Goal: Task Accomplishment & Management: Use online tool/utility

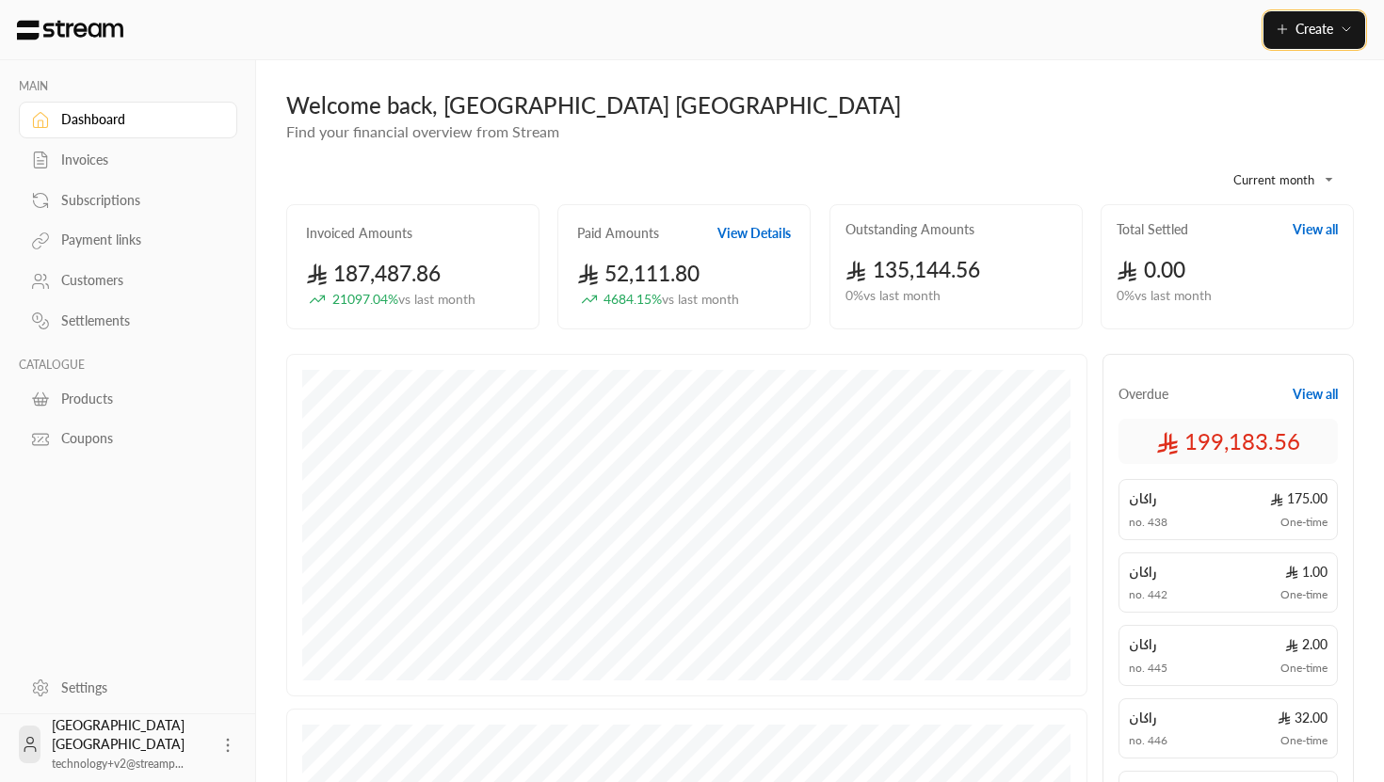
click at [1305, 20] on button "Create" at bounding box center [1314, 30] width 102 height 38
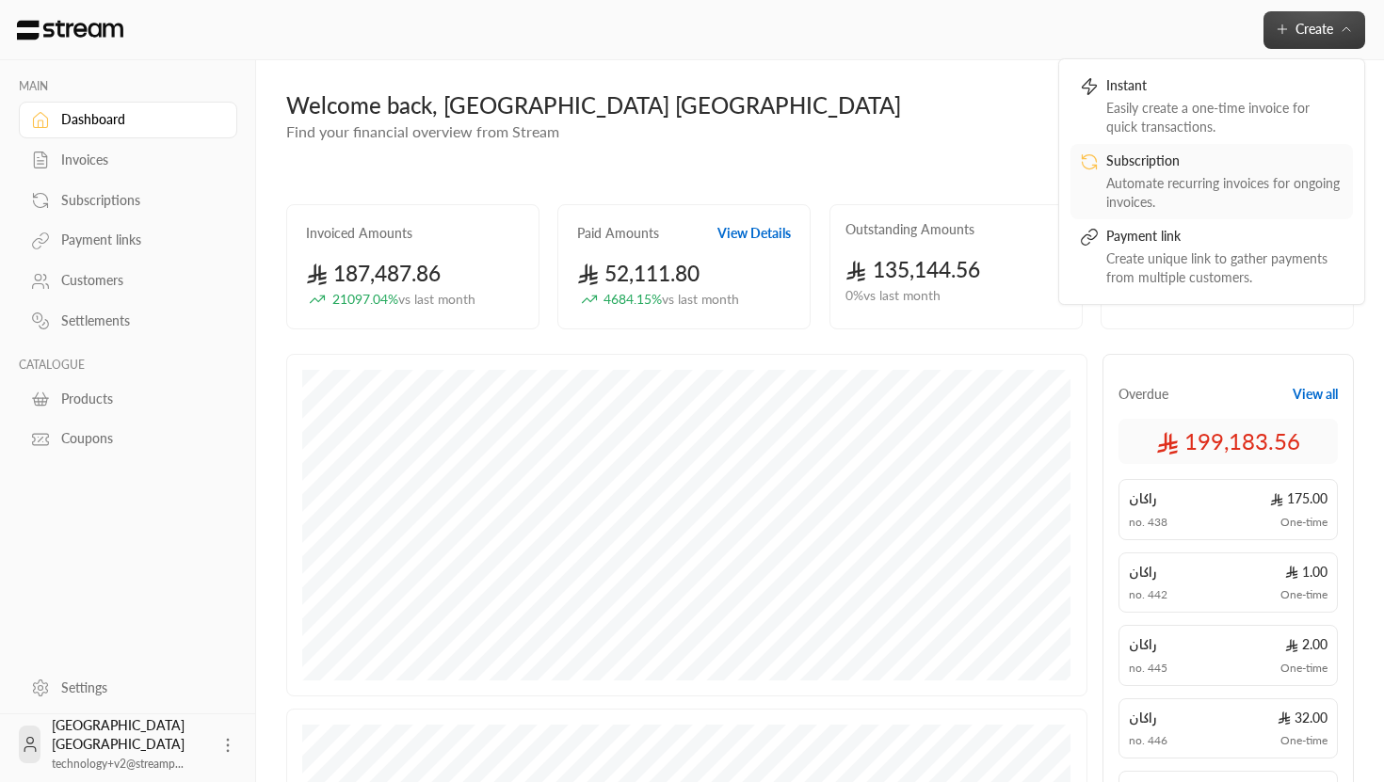
click at [1140, 186] on div "Automate recurring invoices for ongoing invoices." at bounding box center [1224, 193] width 237 height 38
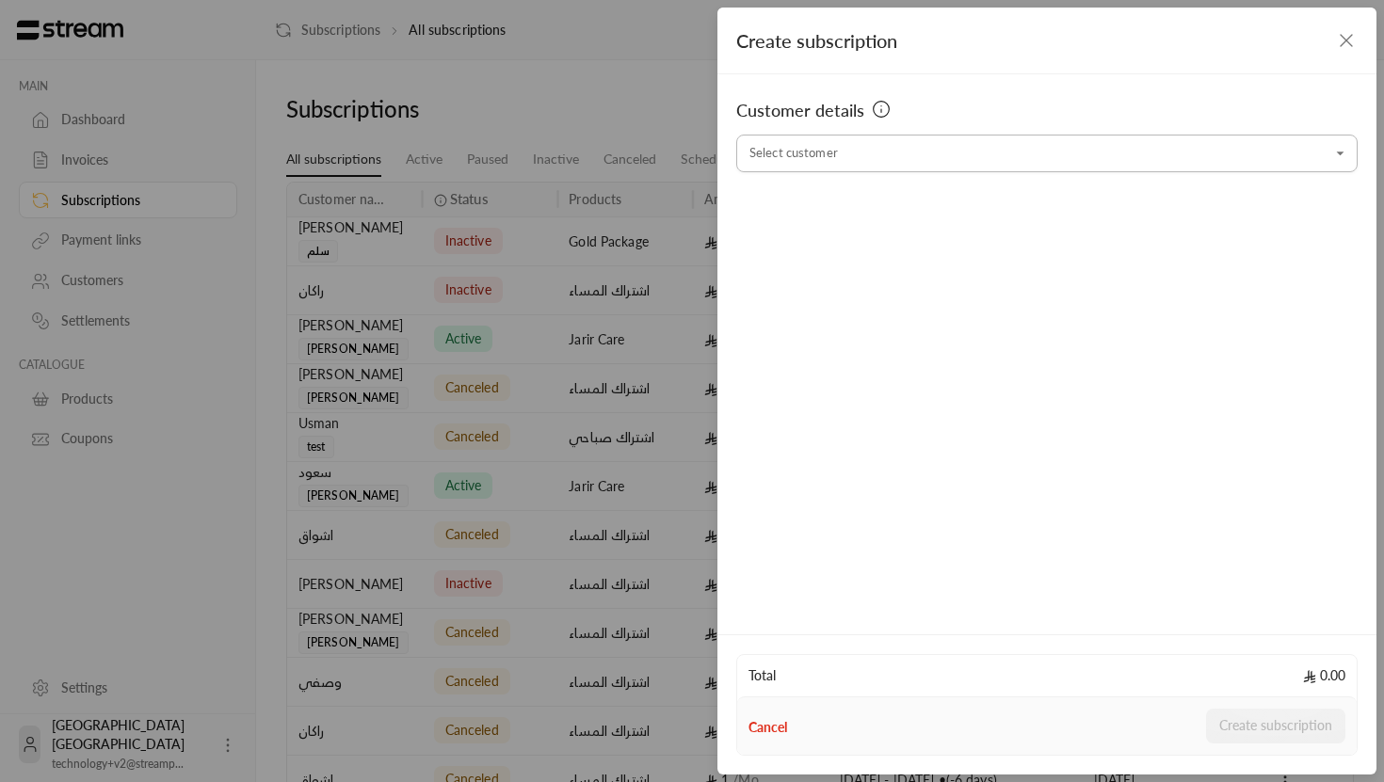
click at [900, 157] on input "Select customer" at bounding box center [1046, 153] width 621 height 33
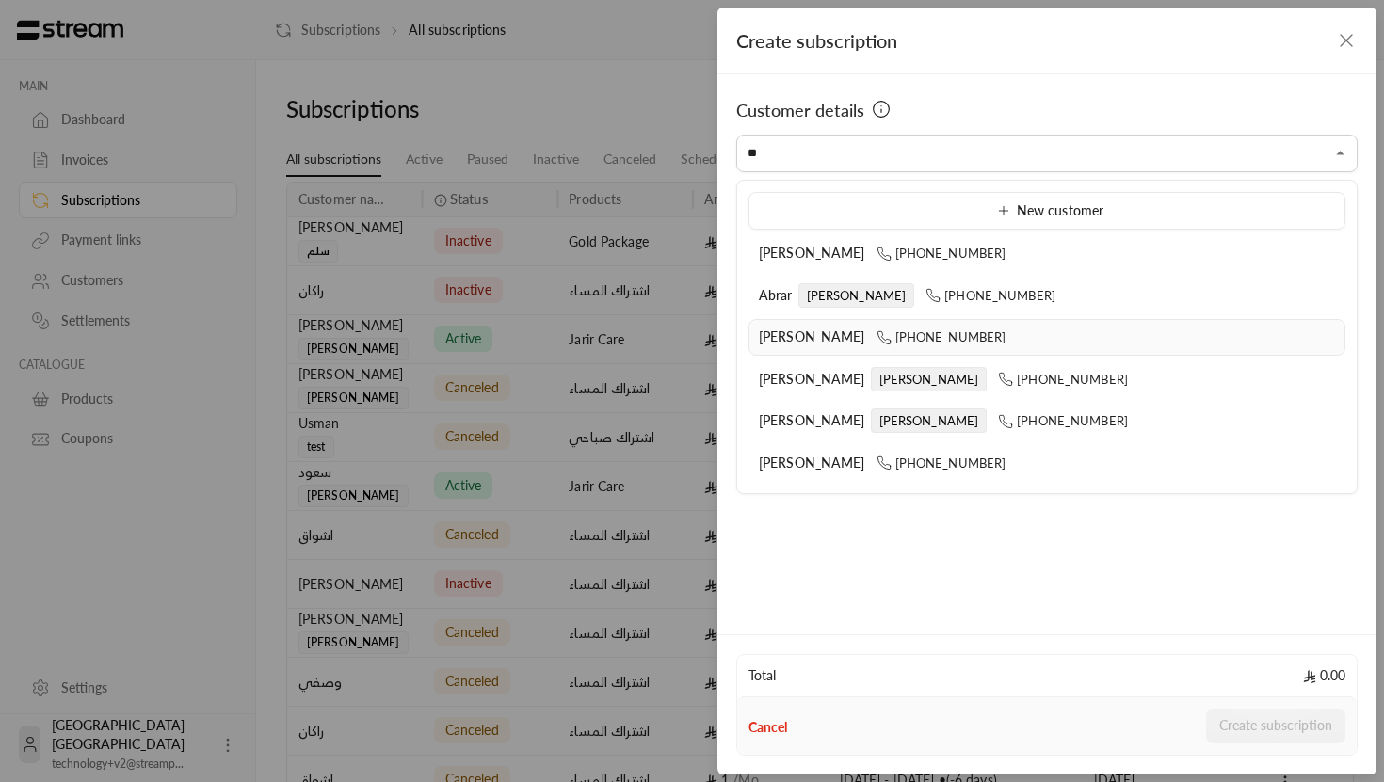
click at [832, 346] on li "[PERSON_NAME] [PHONE_NUMBER]" at bounding box center [1046, 337] width 597 height 37
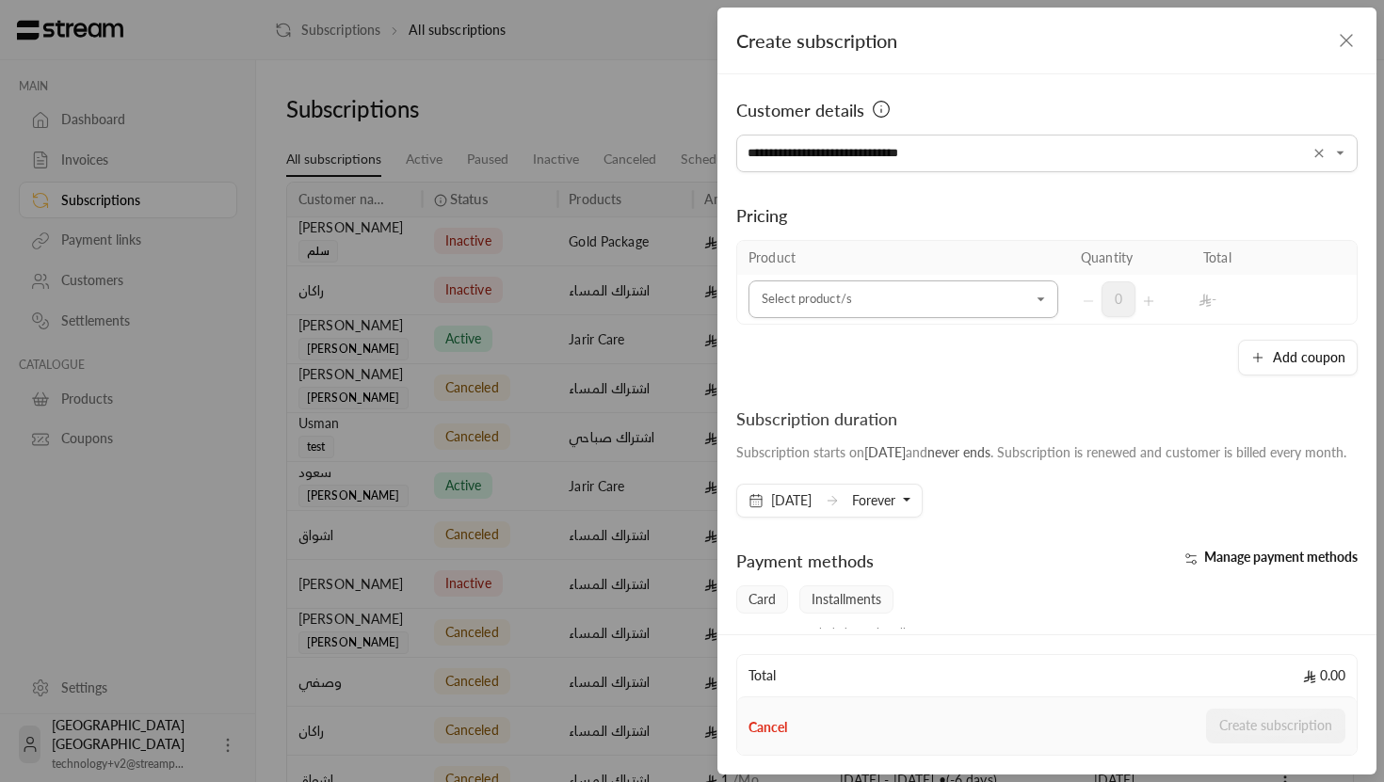
type input "**********"
click at [935, 312] on input "Select customer" at bounding box center [903, 299] width 310 height 33
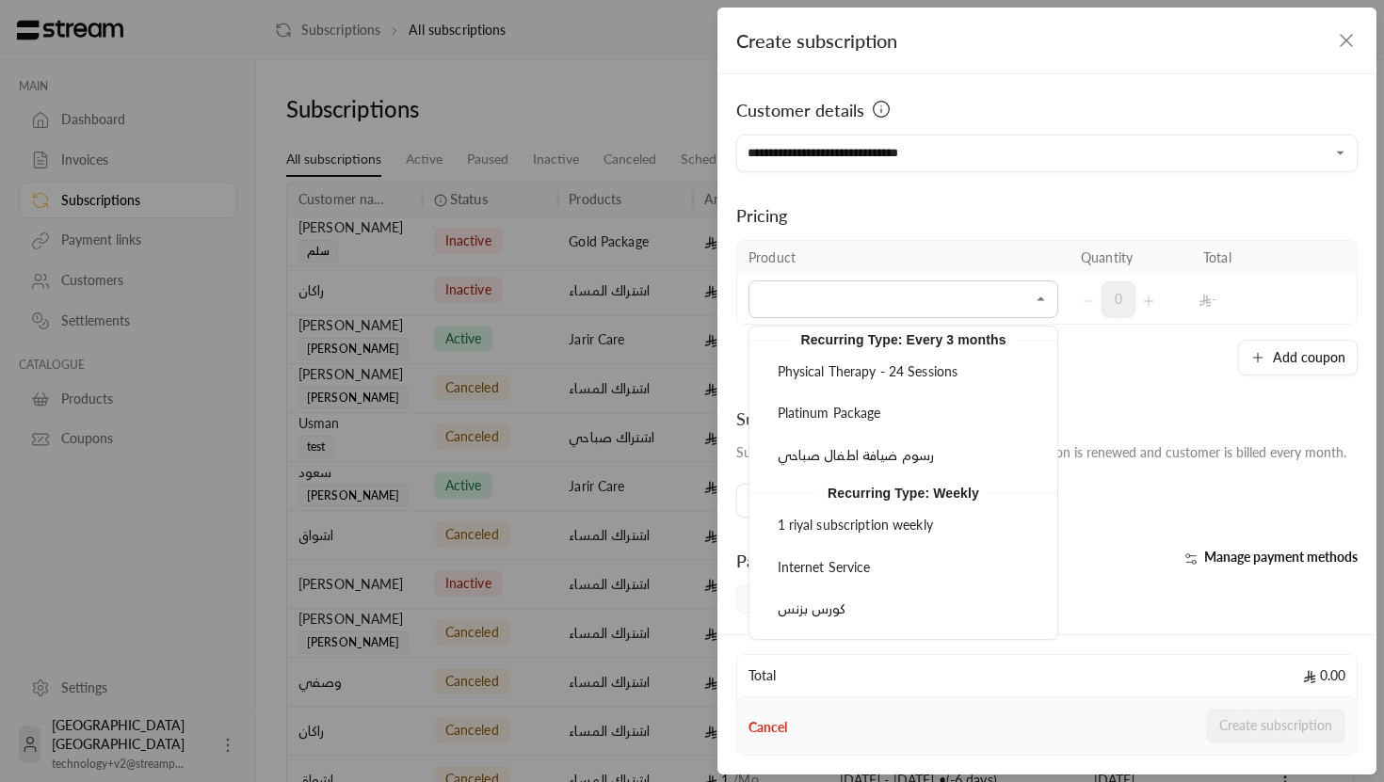
scroll to position [1518, 0]
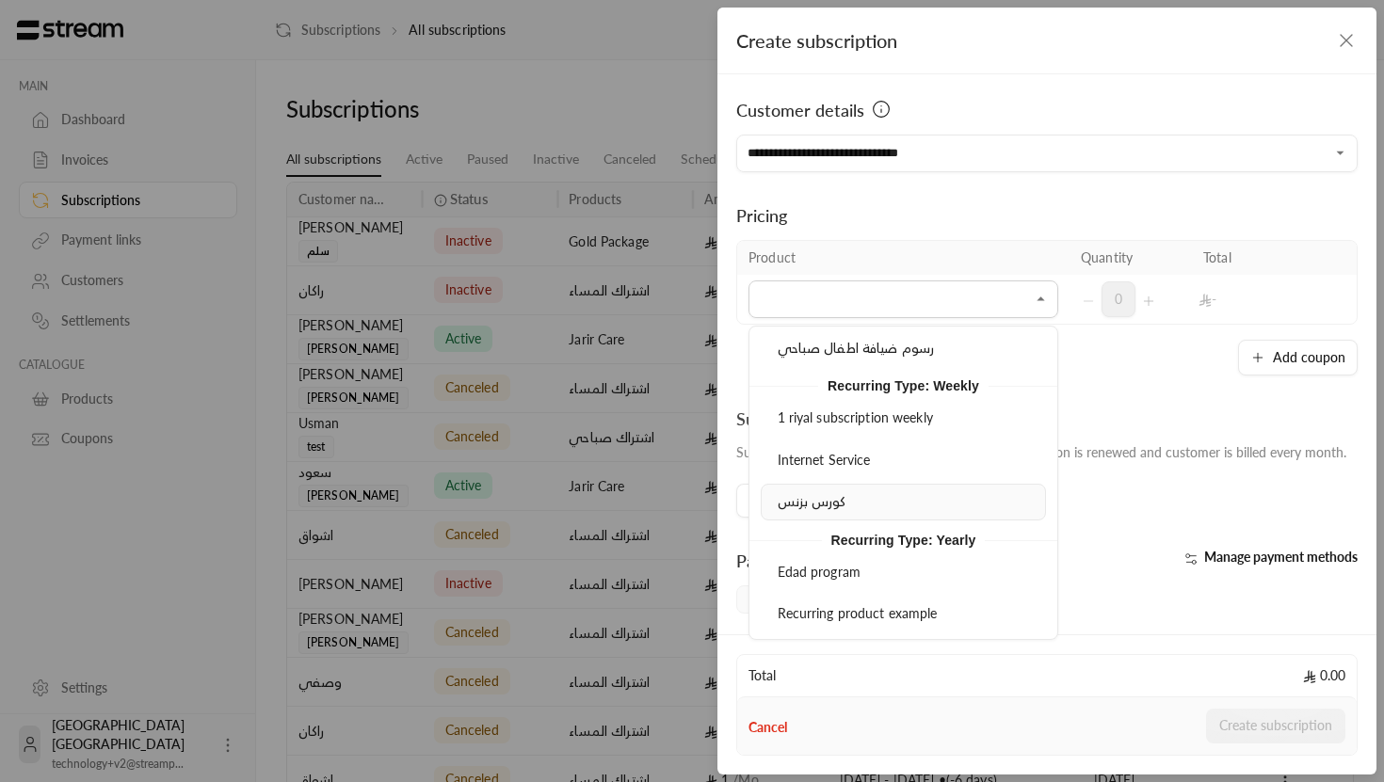
click at [864, 504] on div "كورس بزنس" at bounding box center [903, 502] width 264 height 20
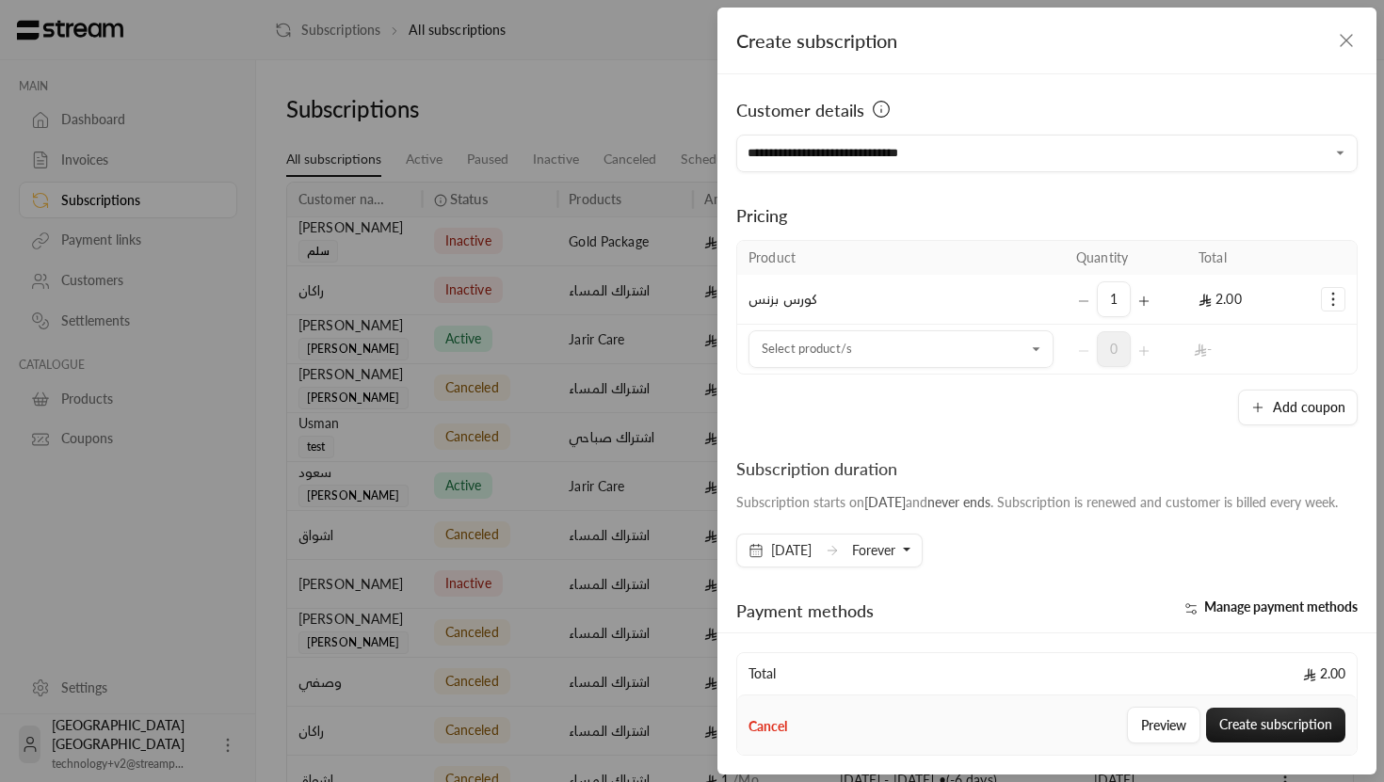
scroll to position [28, 0]
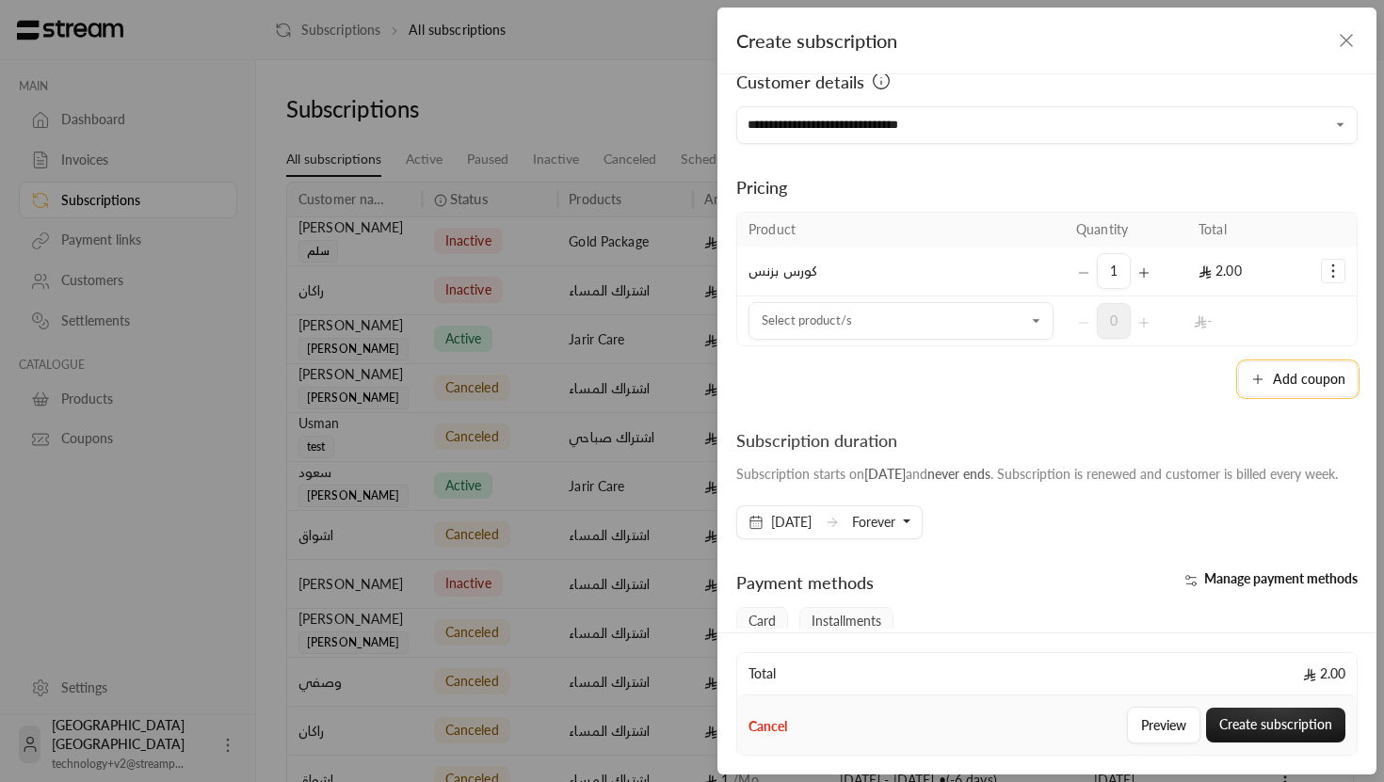
click at [1305, 371] on button "Add coupon" at bounding box center [1298, 379] width 120 height 36
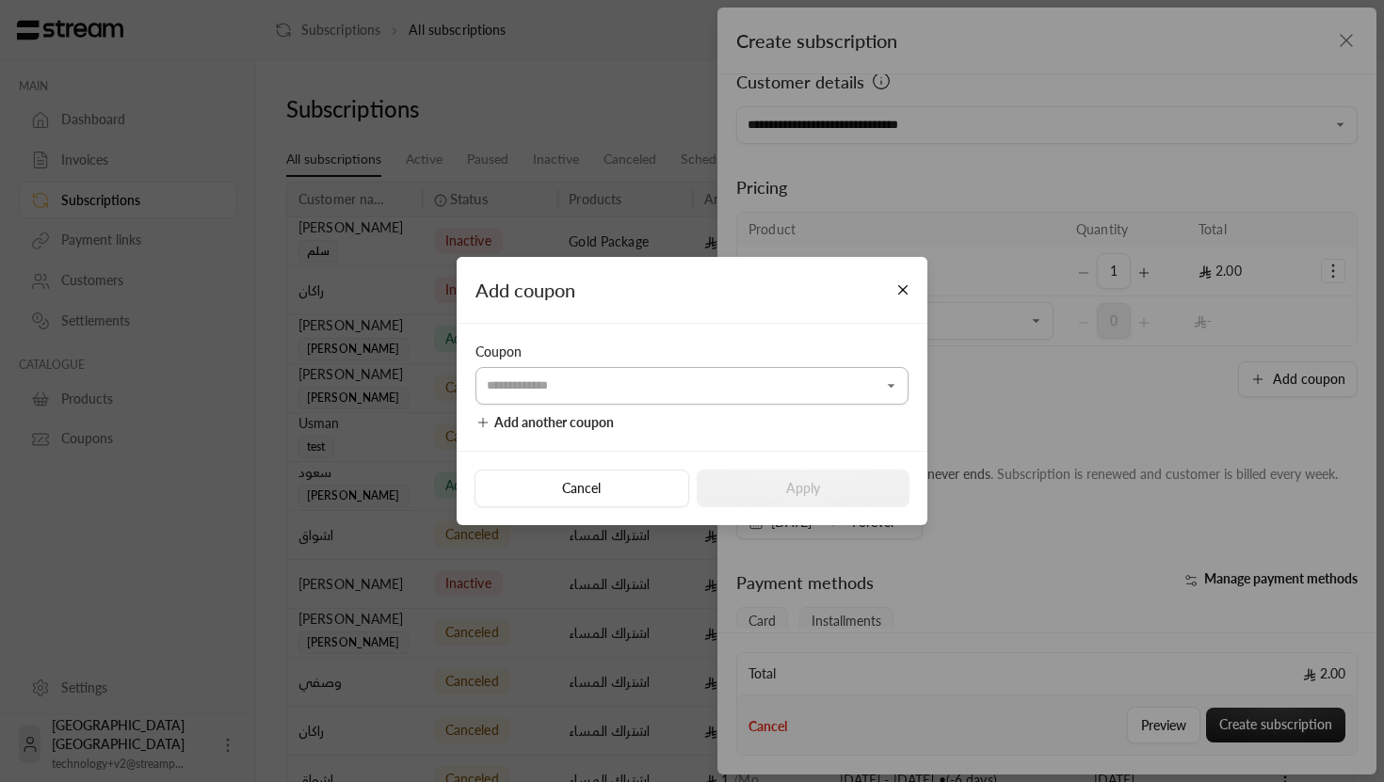
click at [855, 381] on input "Select customer" at bounding box center [691, 385] width 433 height 33
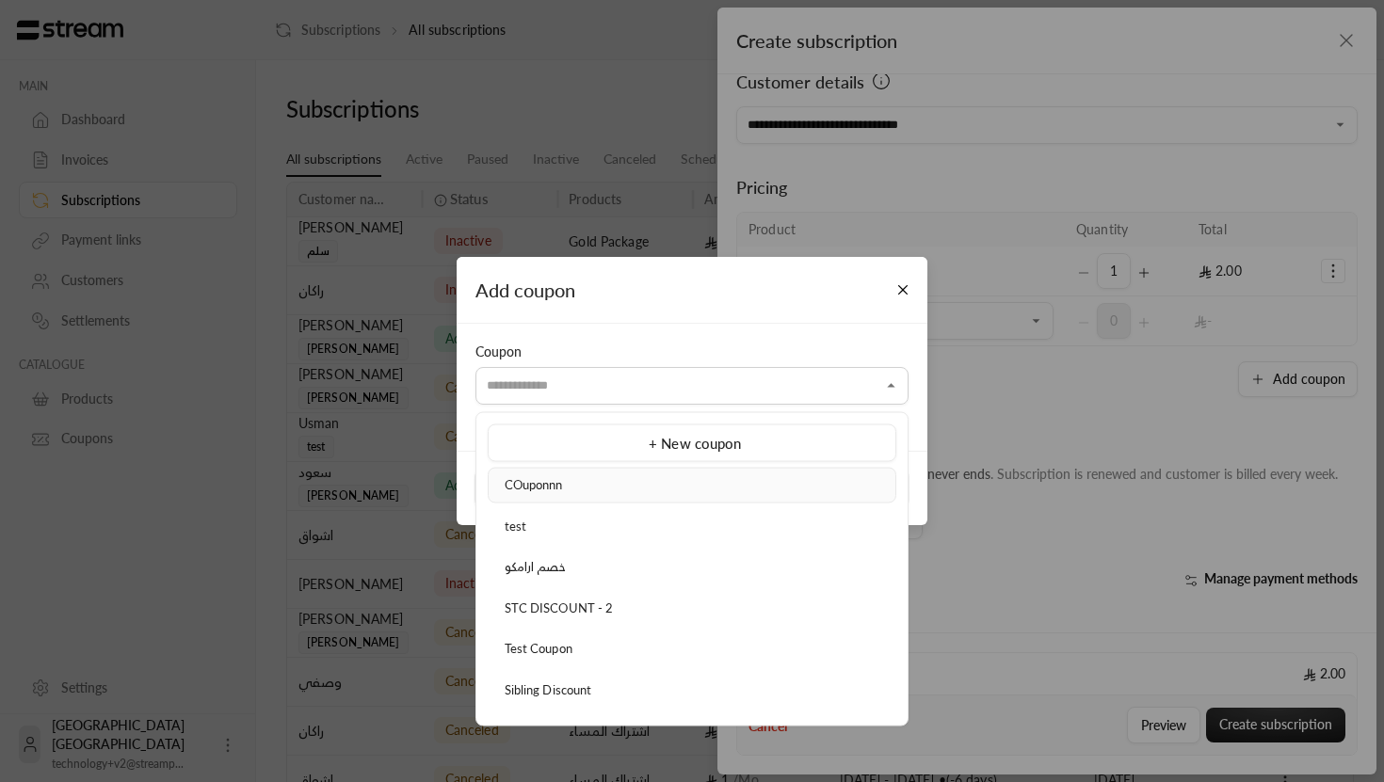
click at [721, 492] on div "COuponnn" at bounding box center [692, 485] width 388 height 19
type input "********"
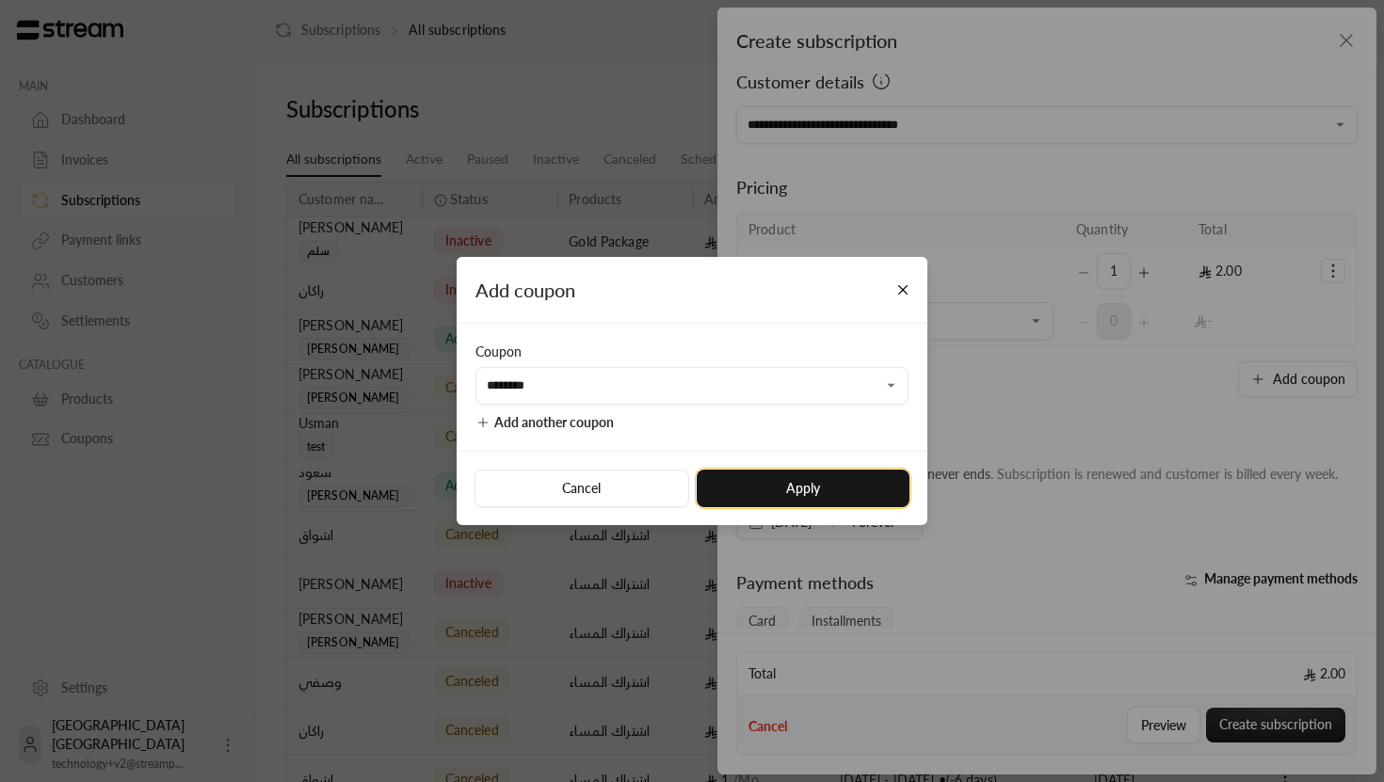
click at [820, 495] on button "Apply" at bounding box center [802, 489] width 213 height 38
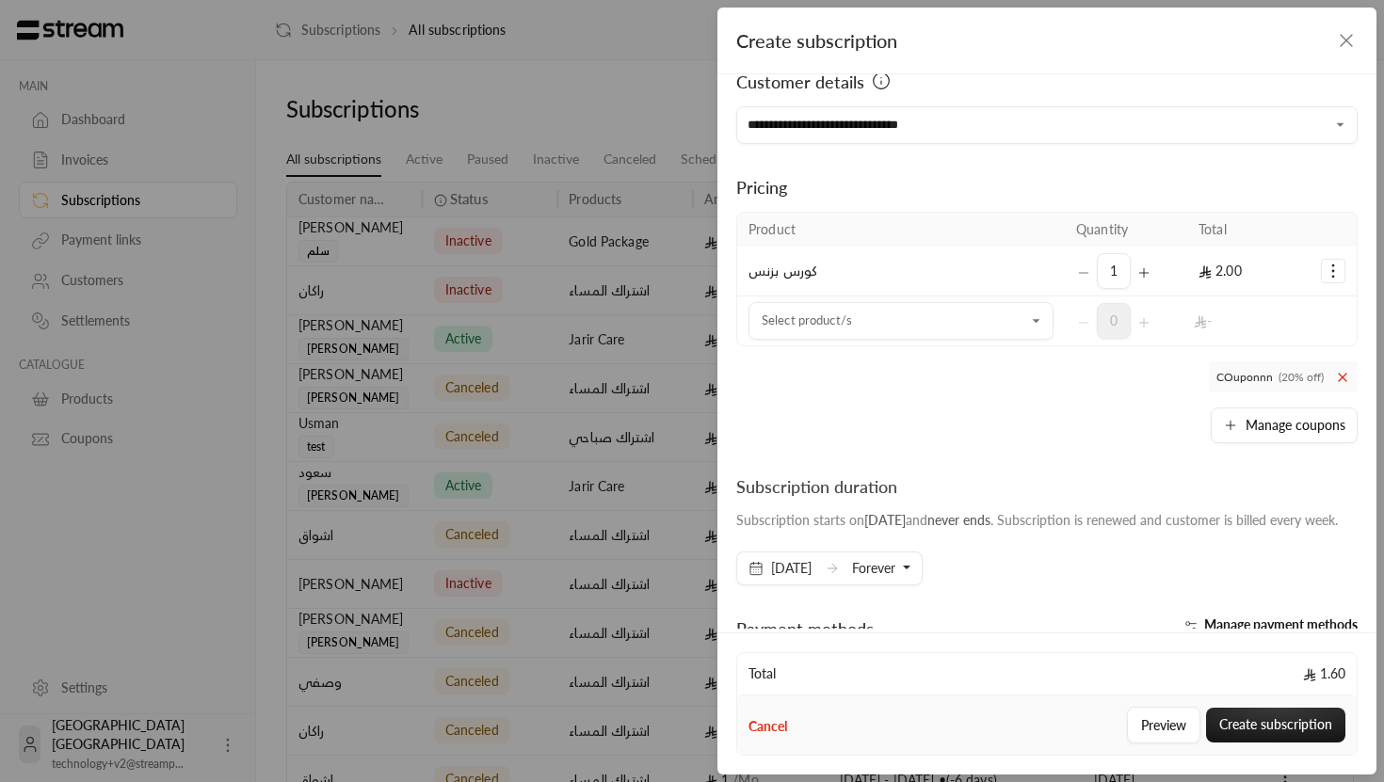
click at [1329, 270] on icon "Selected Products" at bounding box center [1332, 271] width 19 height 19
click at [1263, 316] on span "Add coupon" at bounding box center [1257, 318] width 65 height 15
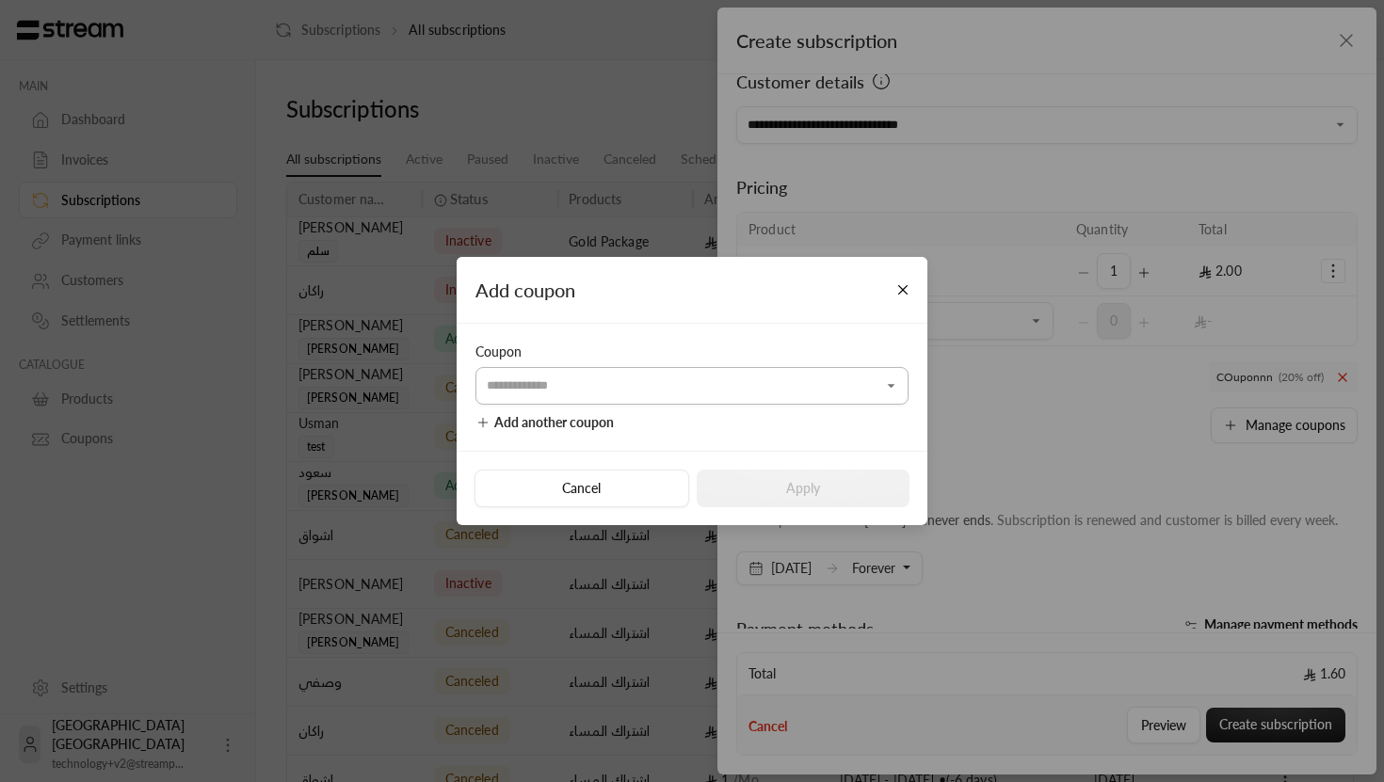
click at [838, 366] on div "Coupon ​" at bounding box center [691, 374] width 433 height 62
click at [834, 377] on input "Select customer" at bounding box center [691, 385] width 433 height 33
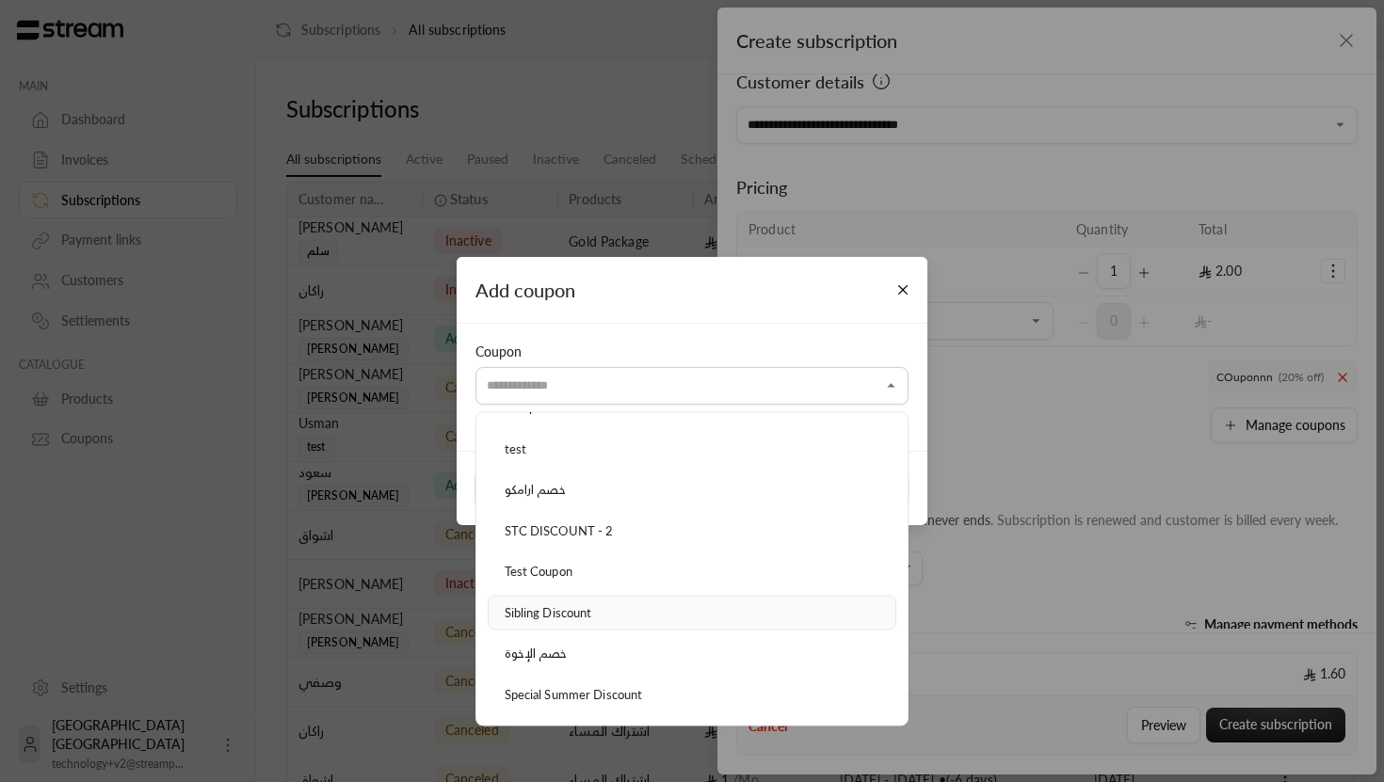
scroll to position [80, 0]
click at [641, 500] on li "خصم ارامكو" at bounding box center [692, 488] width 408 height 36
type input "**********"
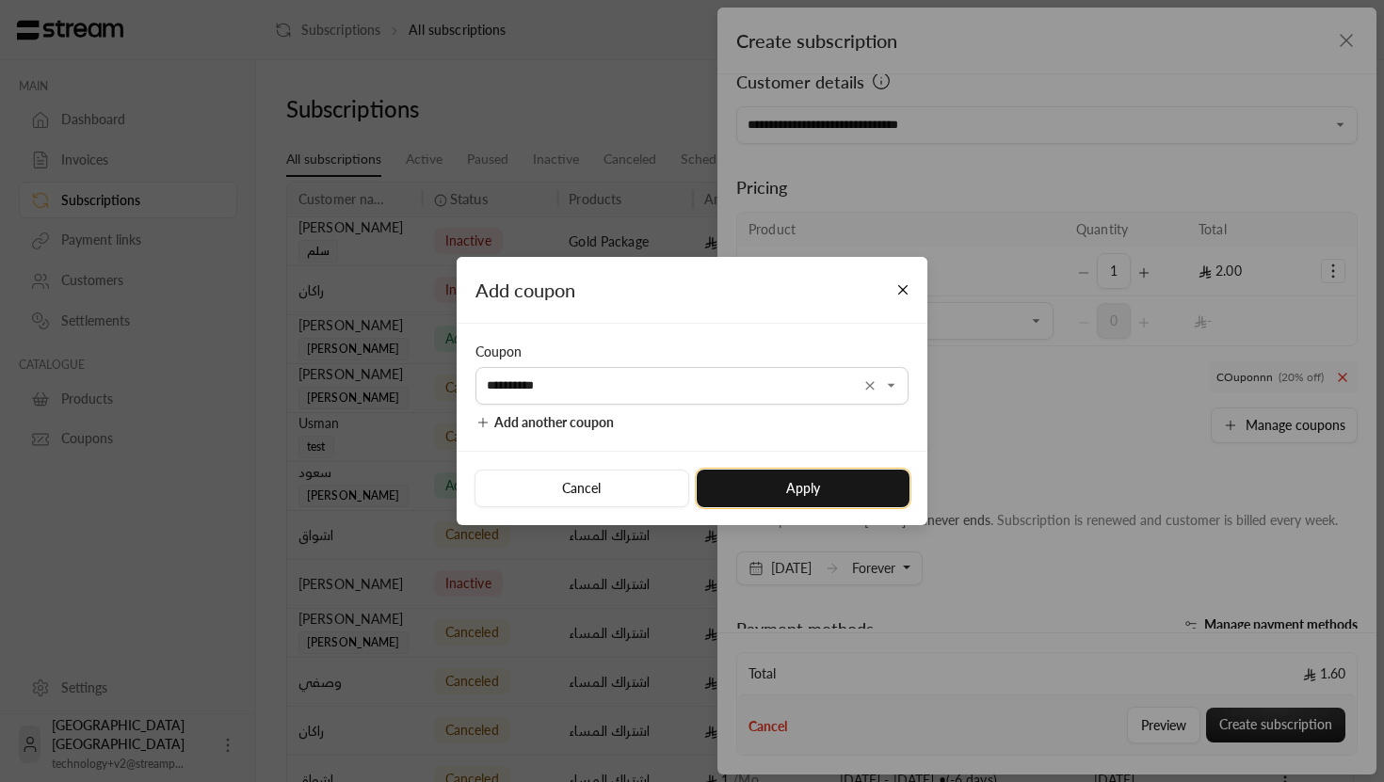
click at [776, 494] on button "Apply" at bounding box center [802, 489] width 213 height 38
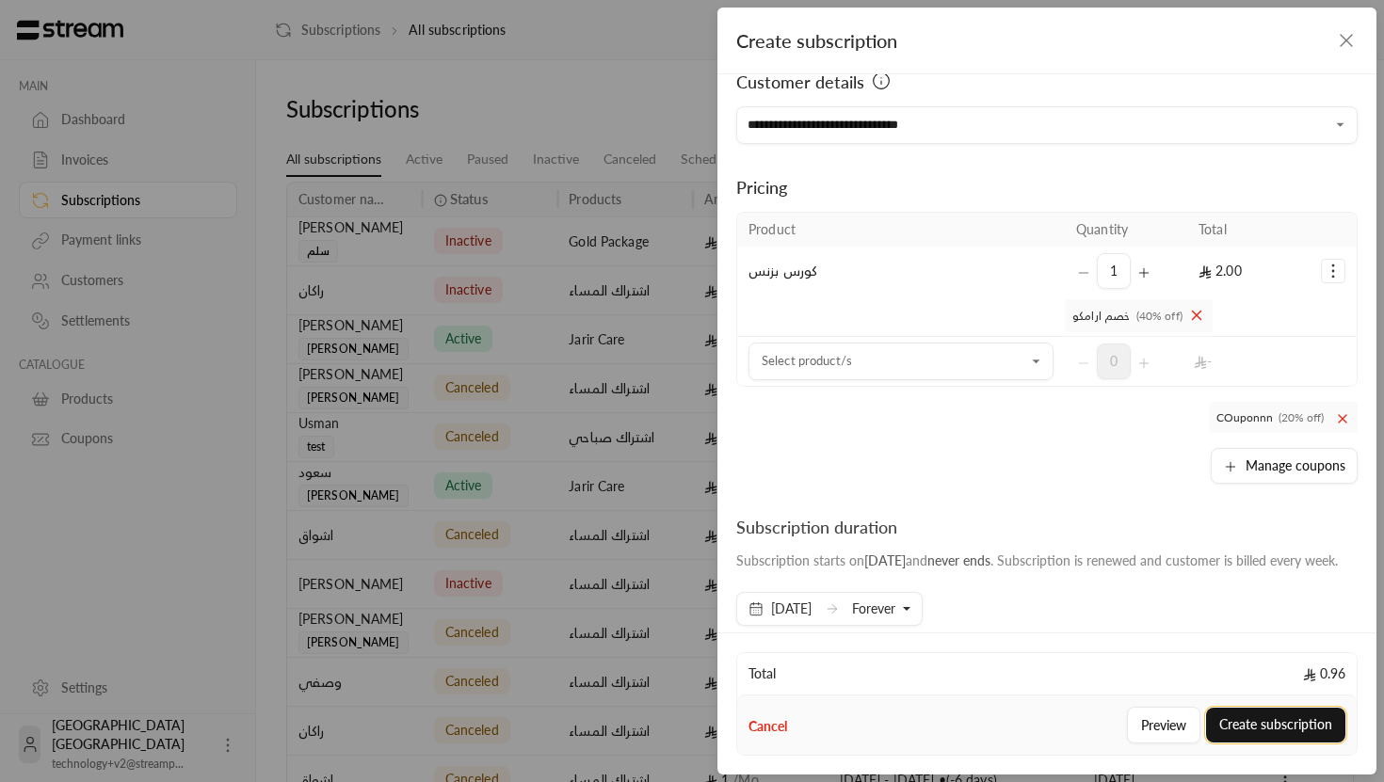
click at [1269, 729] on button "Create subscription" at bounding box center [1275, 725] width 139 height 35
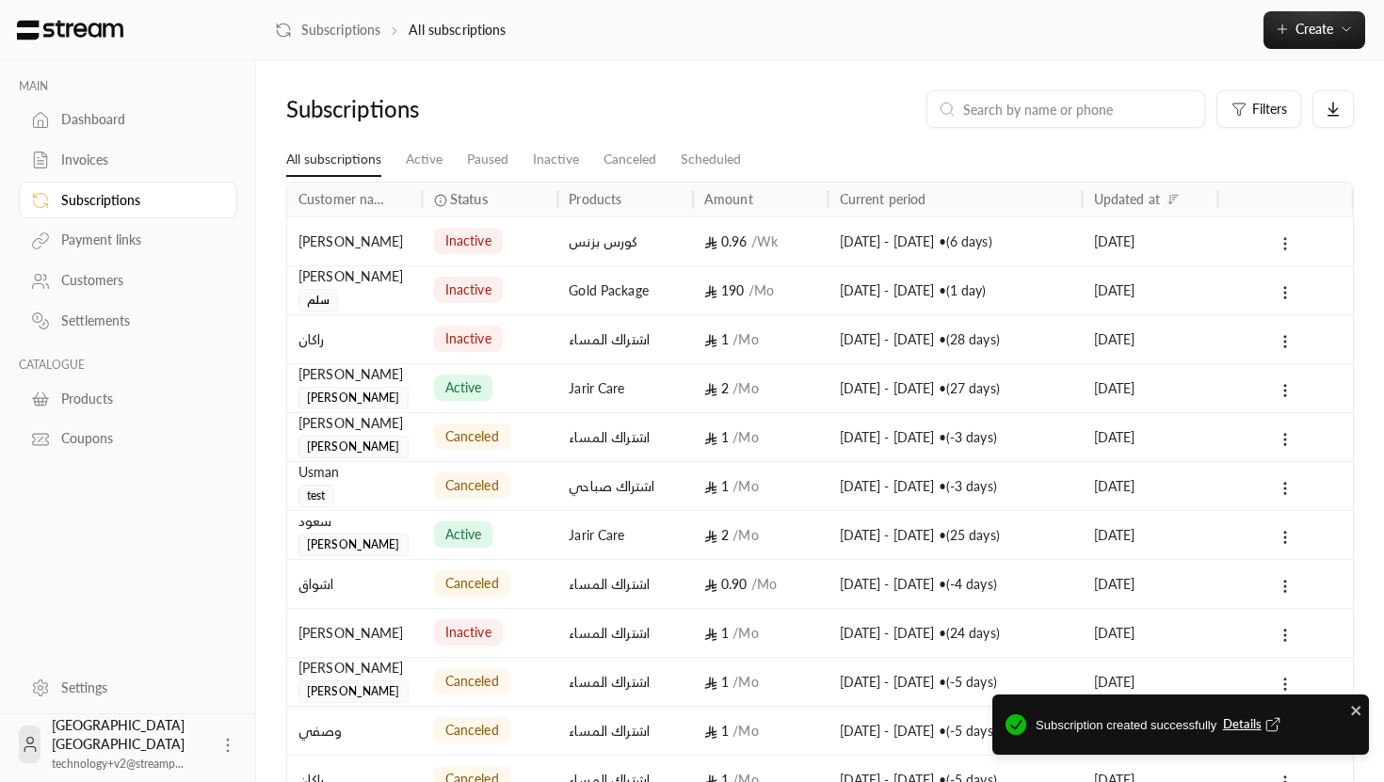
click at [1285, 237] on icon at bounding box center [1284, 243] width 17 height 17
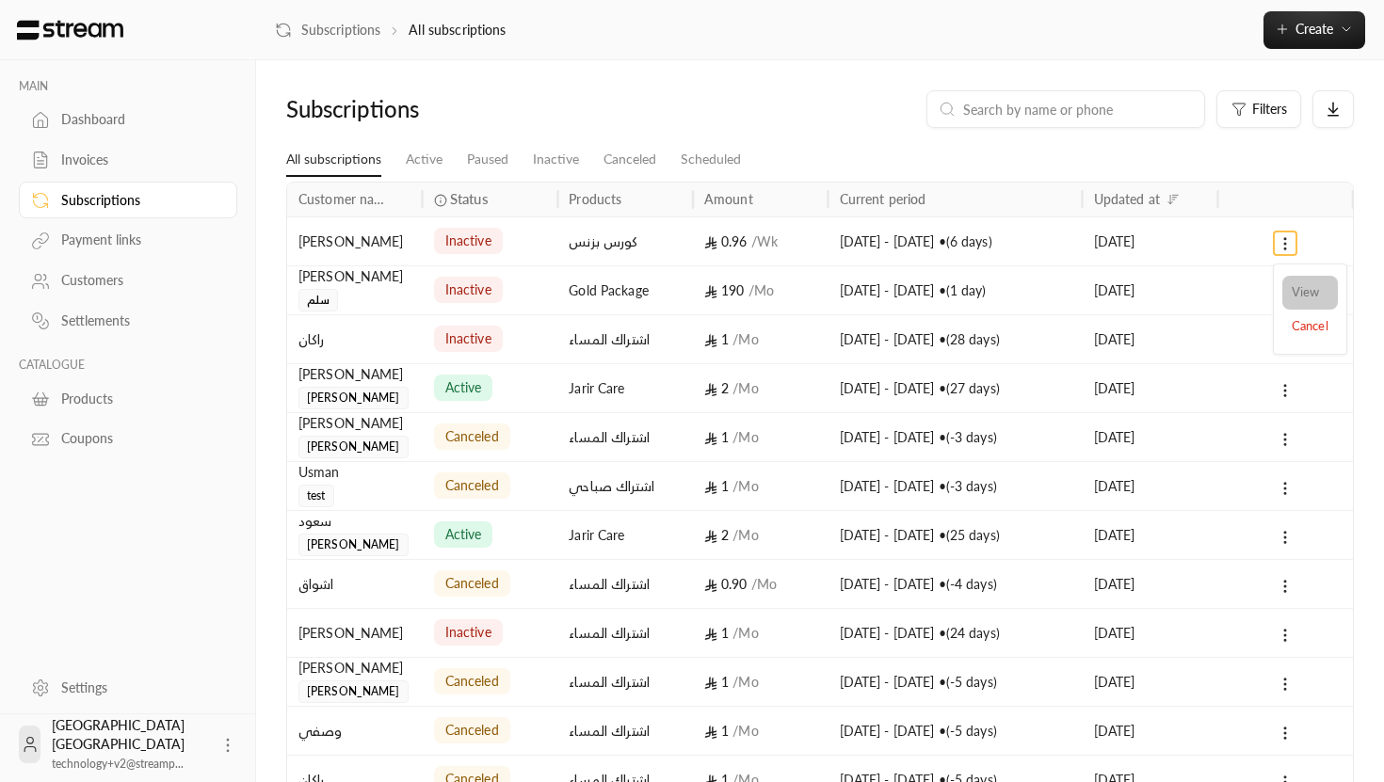
click at [1292, 282] on link "View" at bounding box center [1310, 293] width 56 height 34
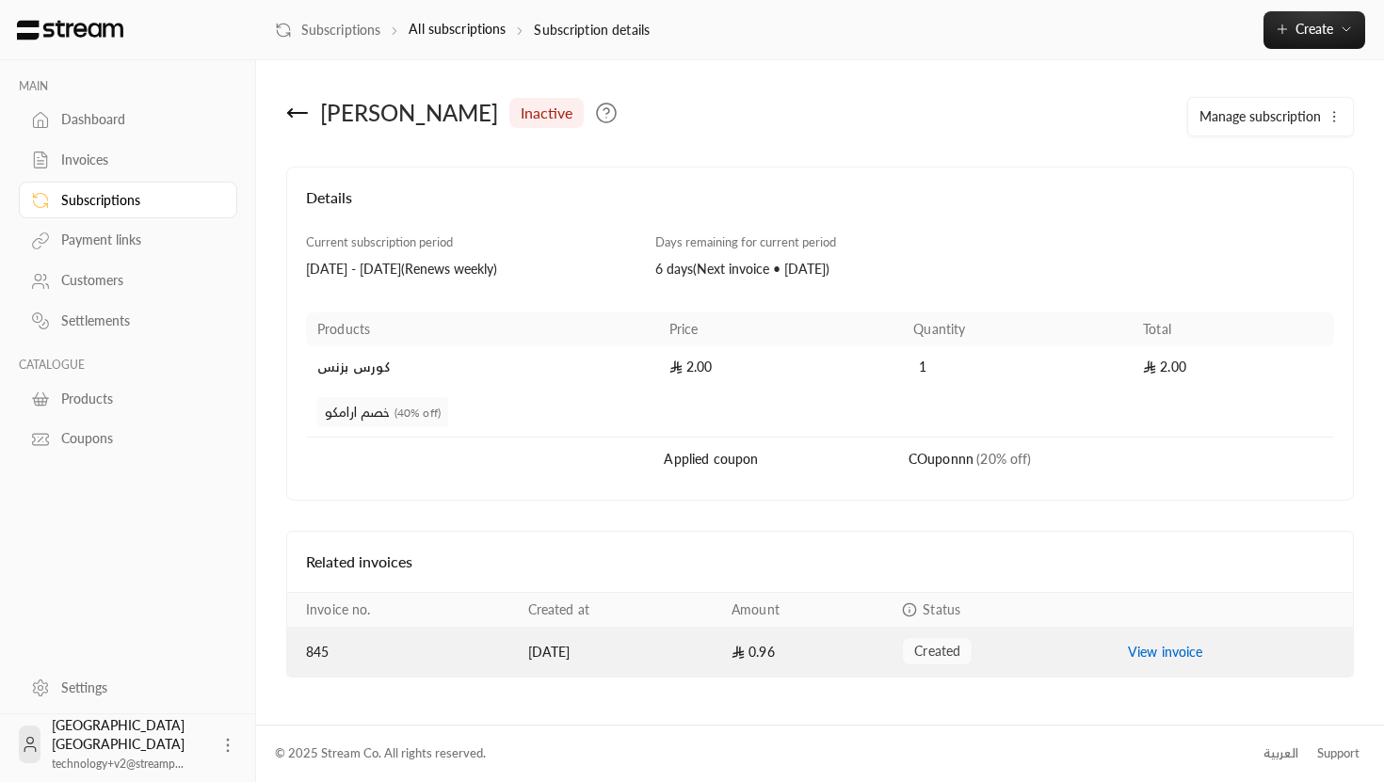
click at [949, 649] on span "created" at bounding box center [937, 651] width 46 height 19
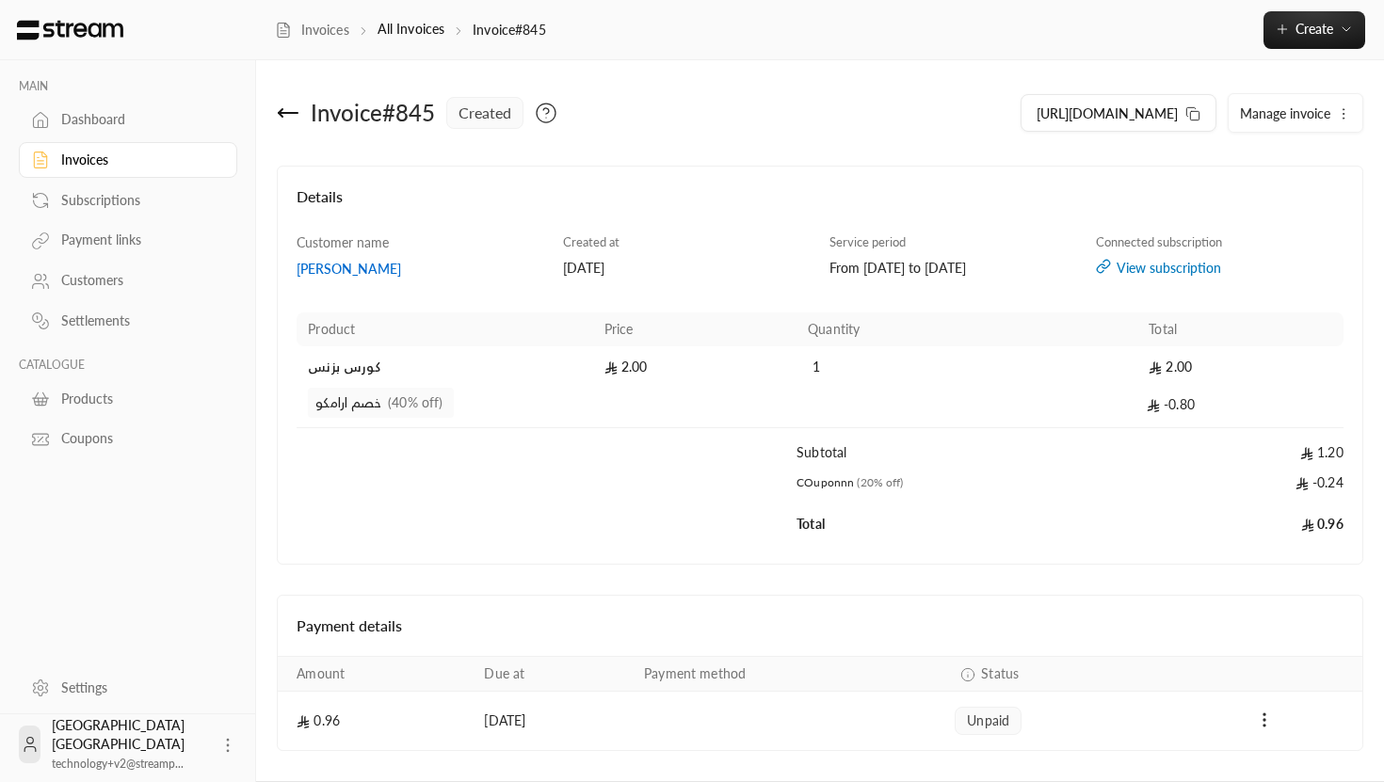
scroll to position [56, 0]
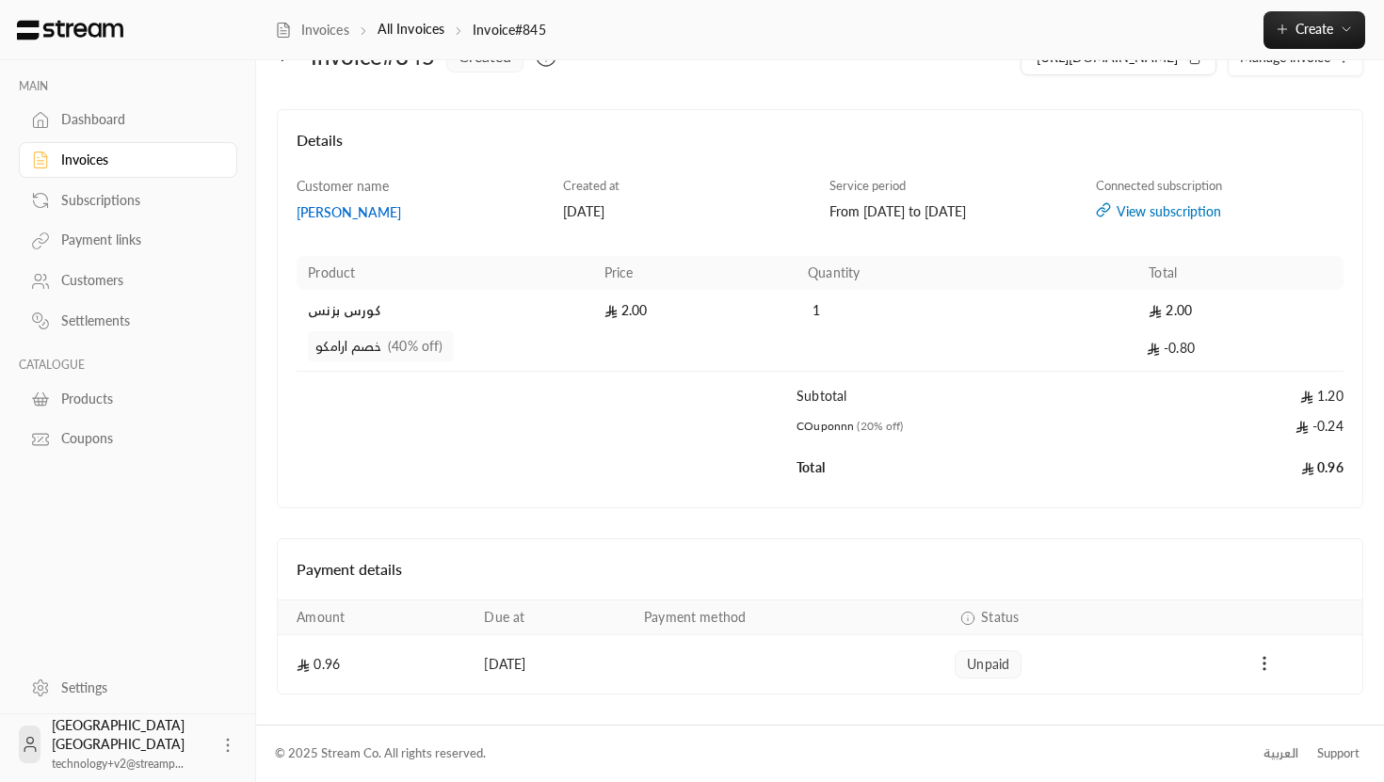
click at [1257, 661] on icon "Payments" at bounding box center [1264, 663] width 19 height 19
click at [1282, 701] on li "Mark as paid" at bounding box center [1305, 713] width 87 height 34
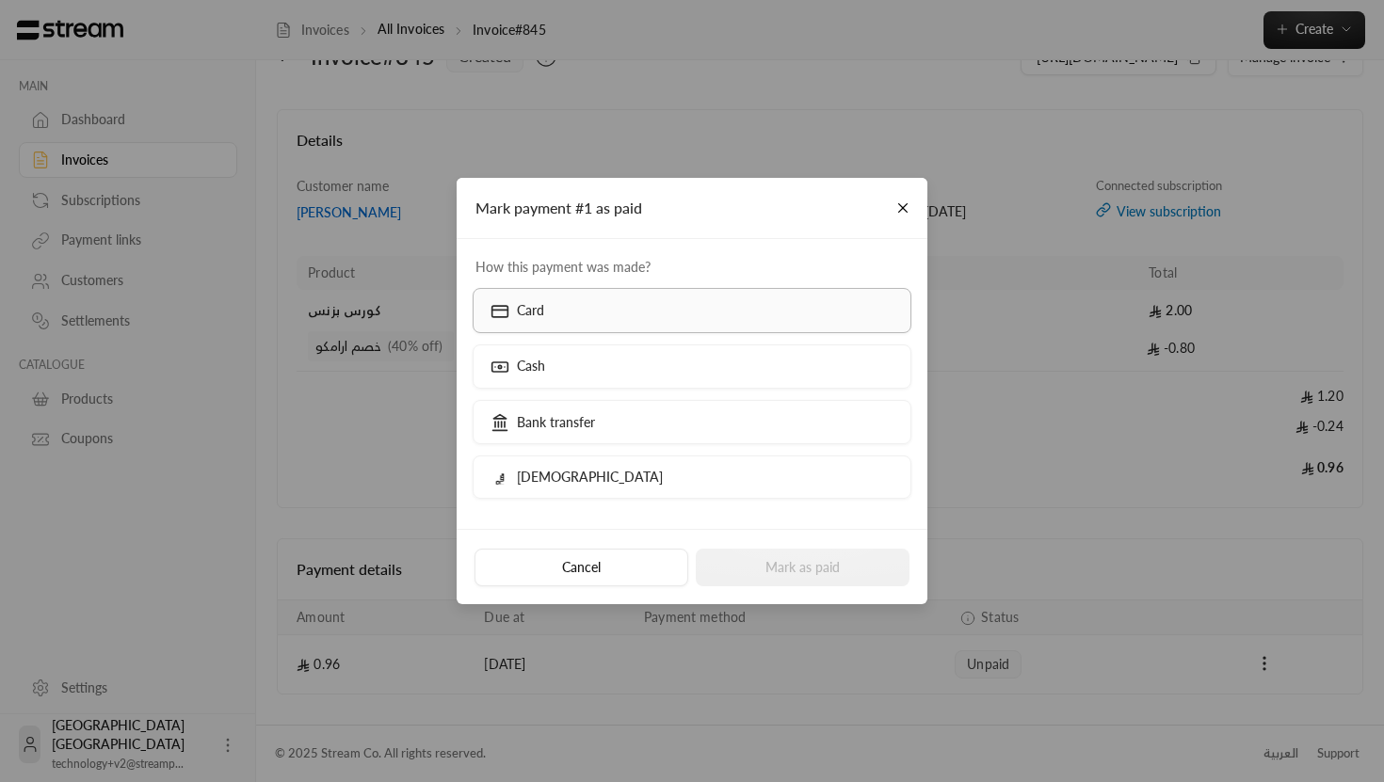
click at [734, 314] on label "Card" at bounding box center [692, 310] width 440 height 44
click at [801, 581] on button "Mark as paid" at bounding box center [803, 568] width 214 height 38
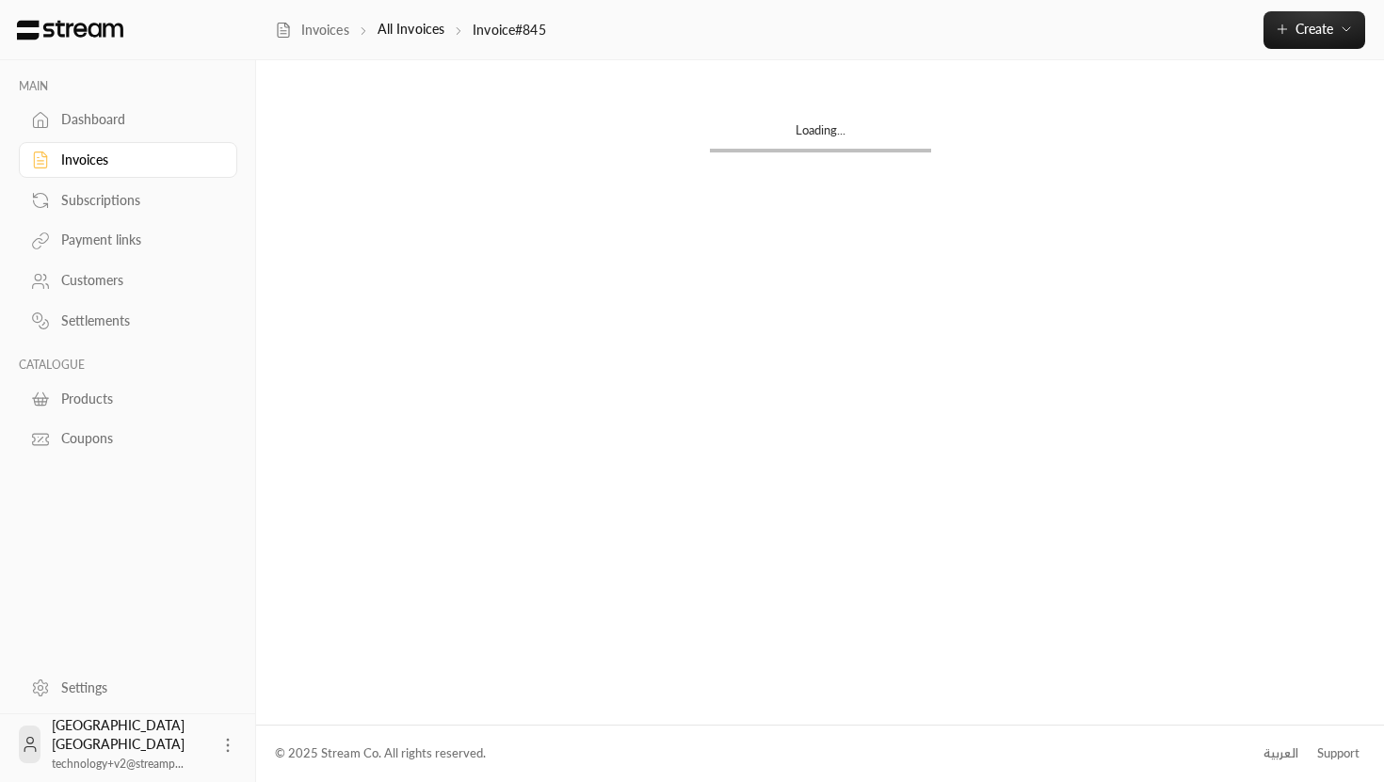
scroll to position [0, 0]
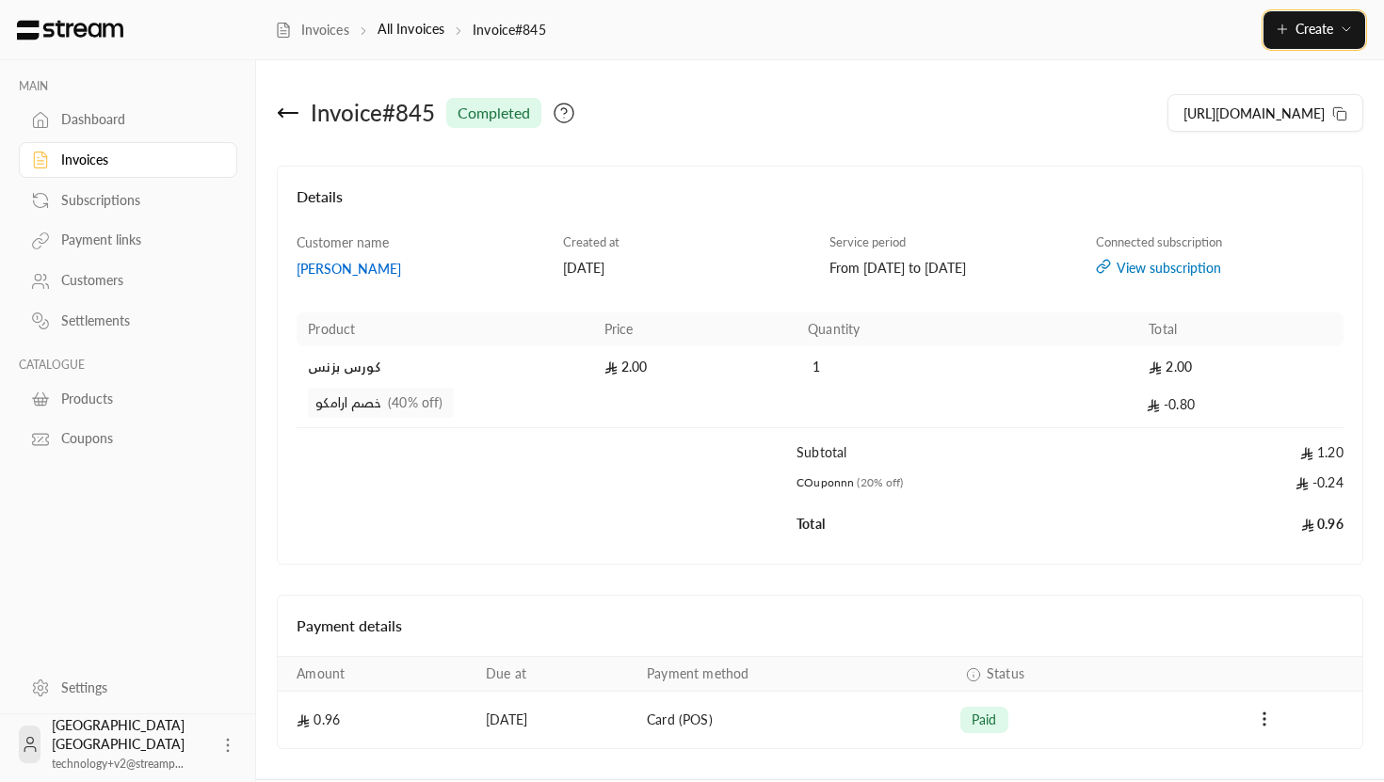
click at [1285, 20] on button "Create" at bounding box center [1314, 30] width 102 height 38
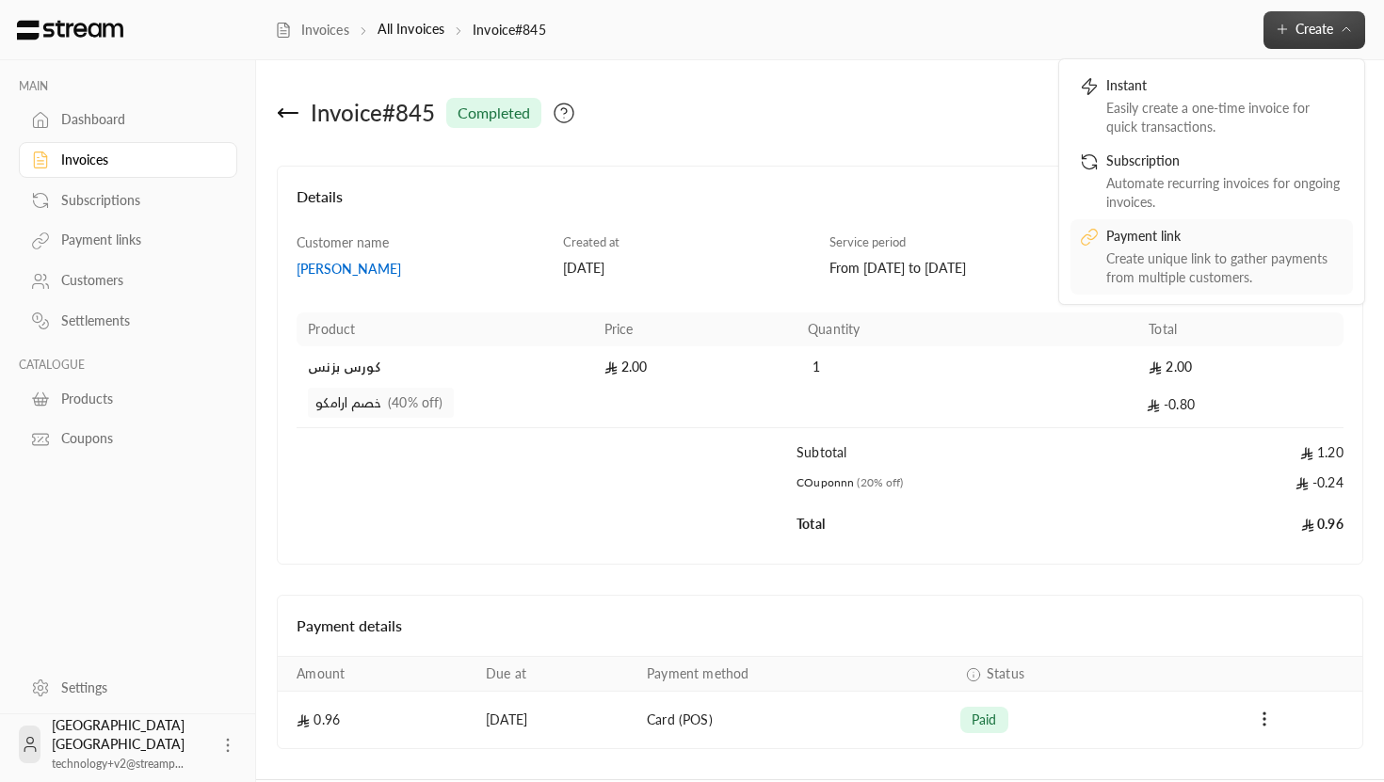
click at [1153, 246] on div "Payment link" at bounding box center [1224, 238] width 237 height 23
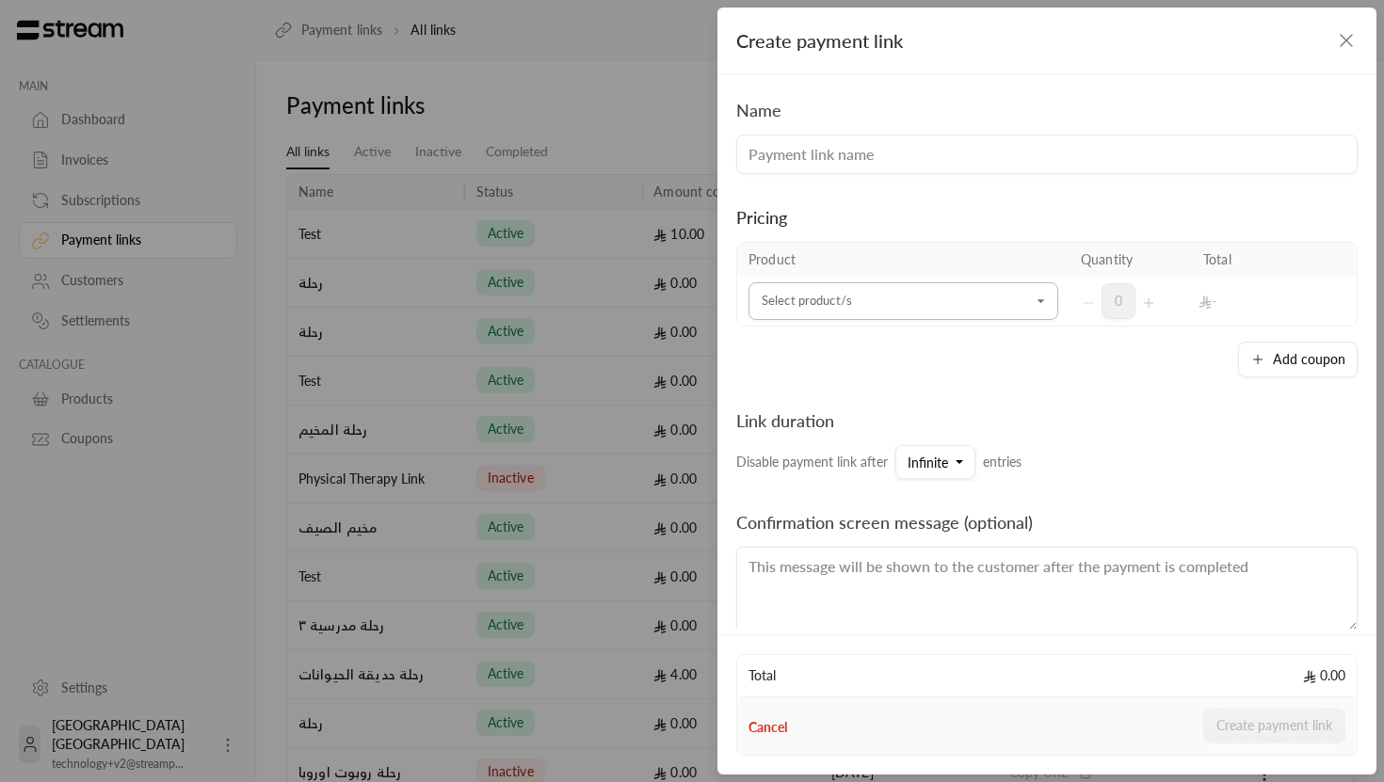
click at [992, 313] on input "Select product/s" at bounding box center [903, 301] width 310 height 33
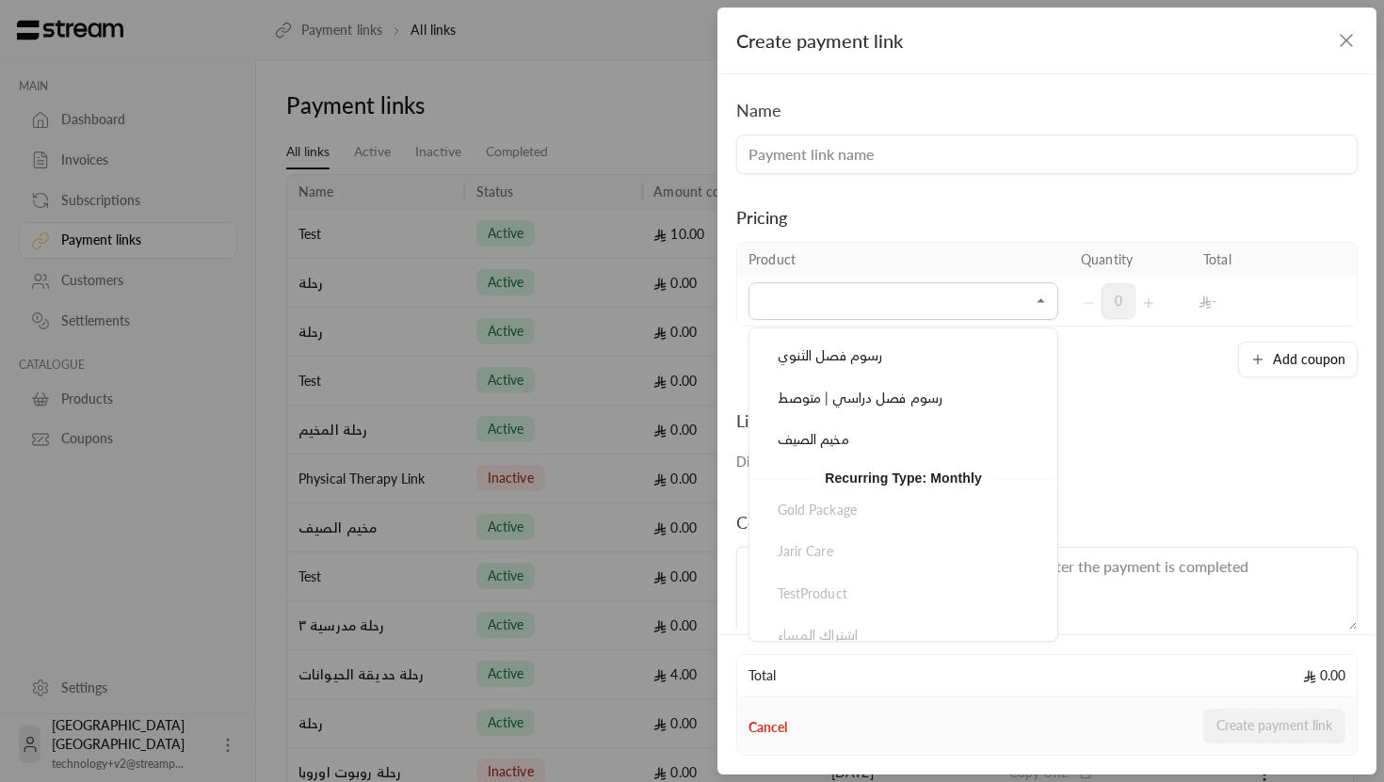
scroll to position [917, 0]
click at [864, 517] on div "مخيم الصيف" at bounding box center [903, 518] width 264 height 20
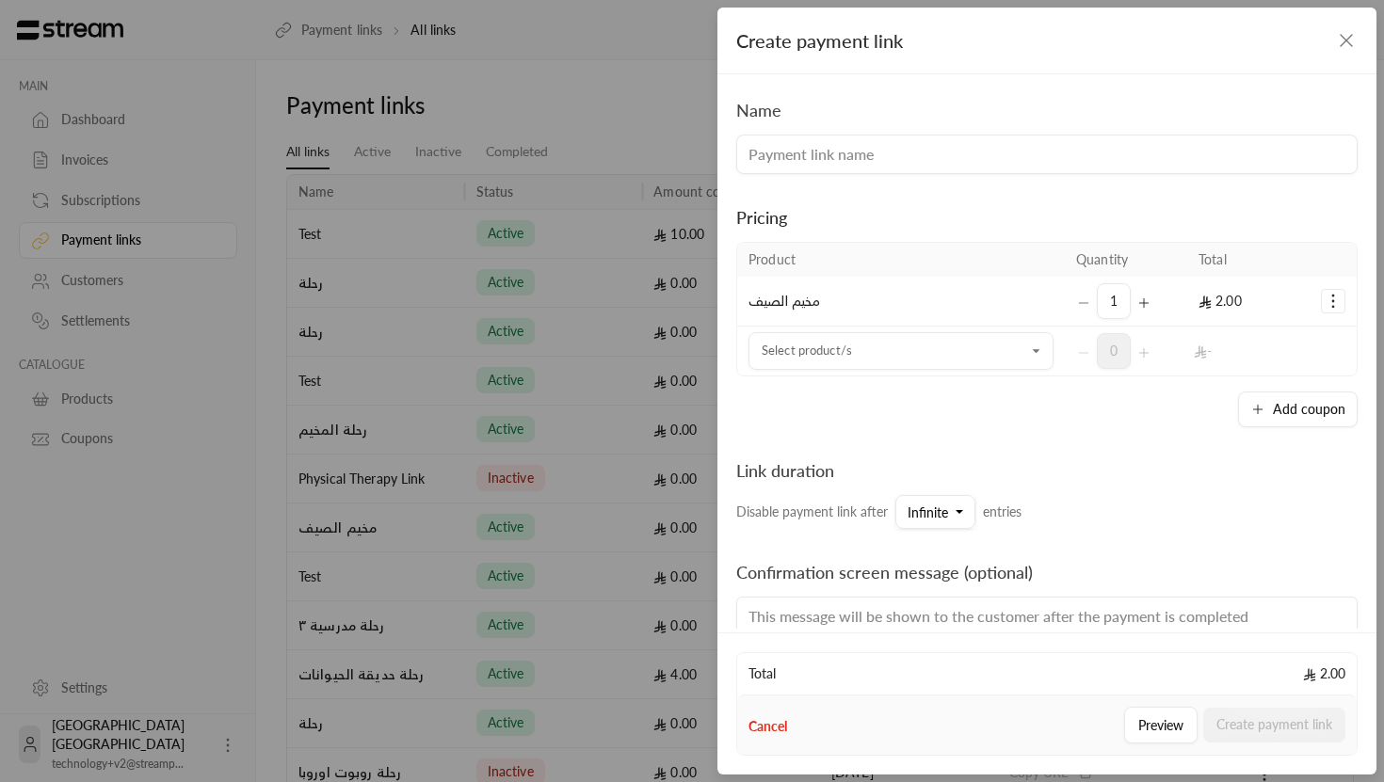
click at [1336, 305] on icon "Selected Products" at bounding box center [1332, 301] width 19 height 19
click at [1253, 340] on link "Add coupon" at bounding box center [1273, 348] width 117 height 33
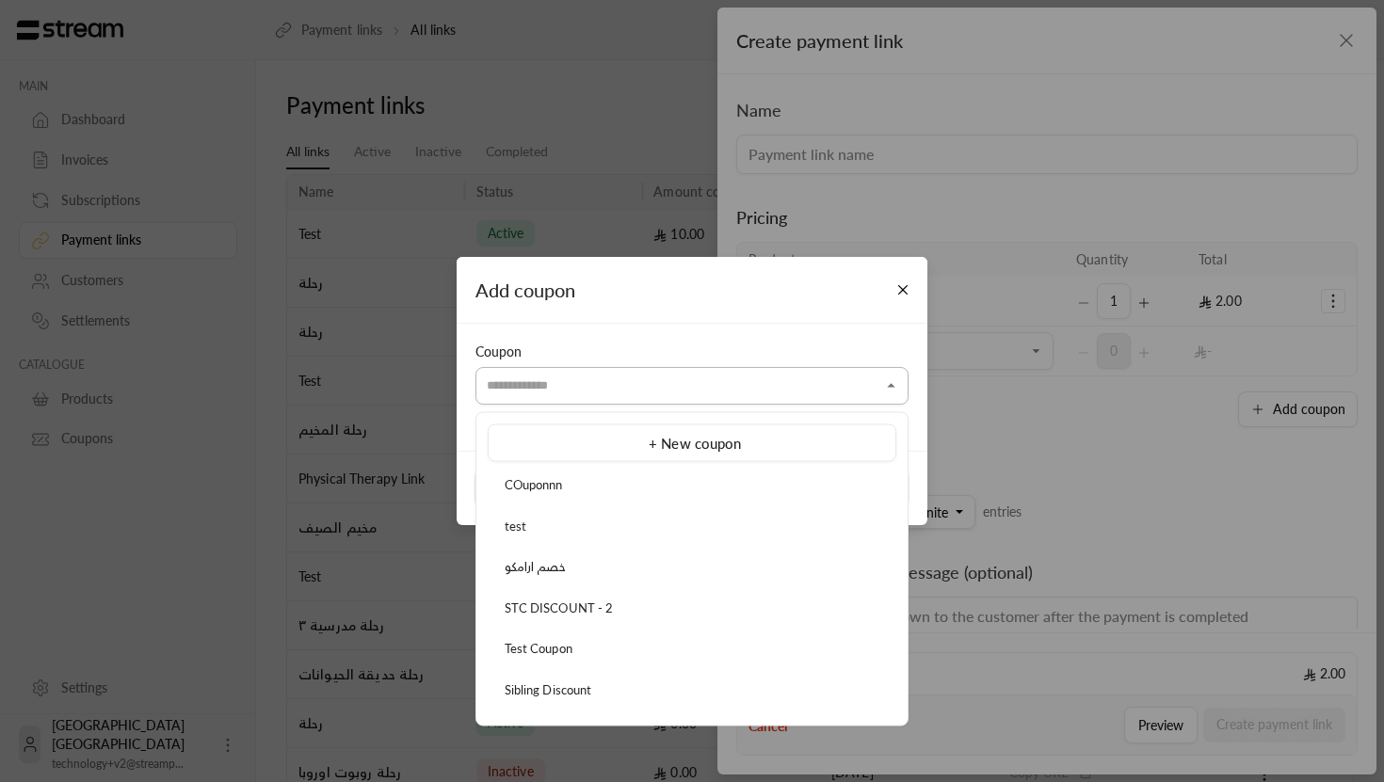
click at [688, 392] on input "Select product/s" at bounding box center [691, 385] width 433 height 33
click at [611, 573] on div "خصم ارامكو" at bounding box center [692, 567] width 388 height 19
type input "**********"
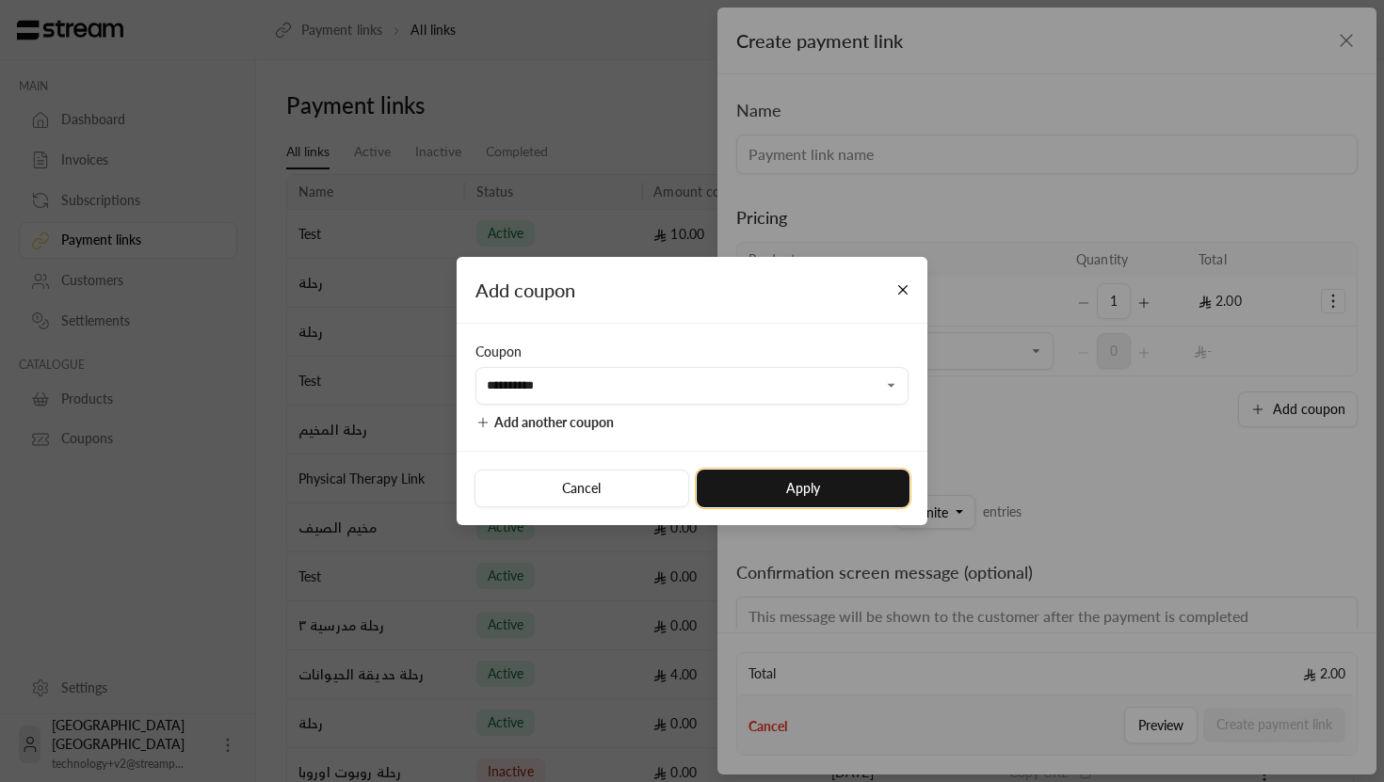
click at [837, 482] on button "Apply" at bounding box center [802, 489] width 213 height 38
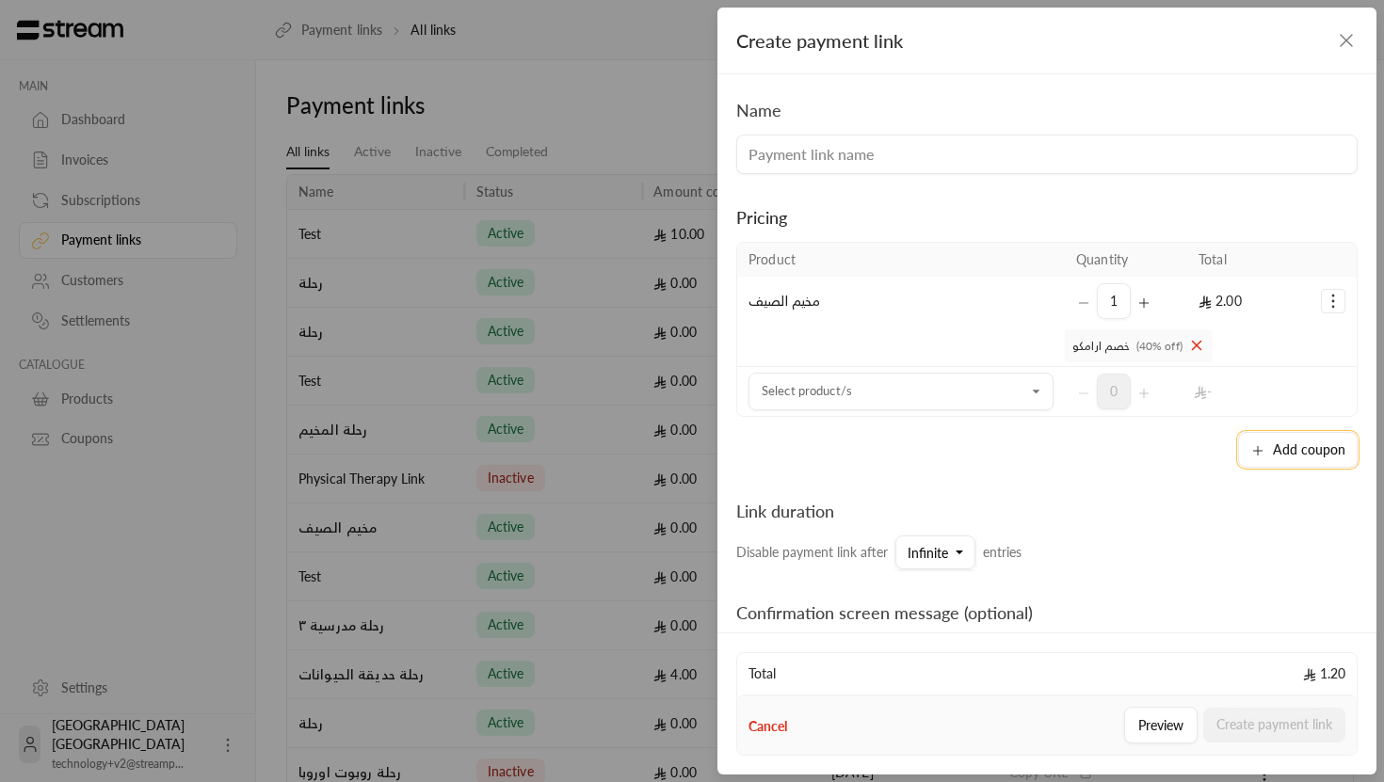
click at [1290, 439] on button "Add coupon" at bounding box center [1298, 450] width 120 height 36
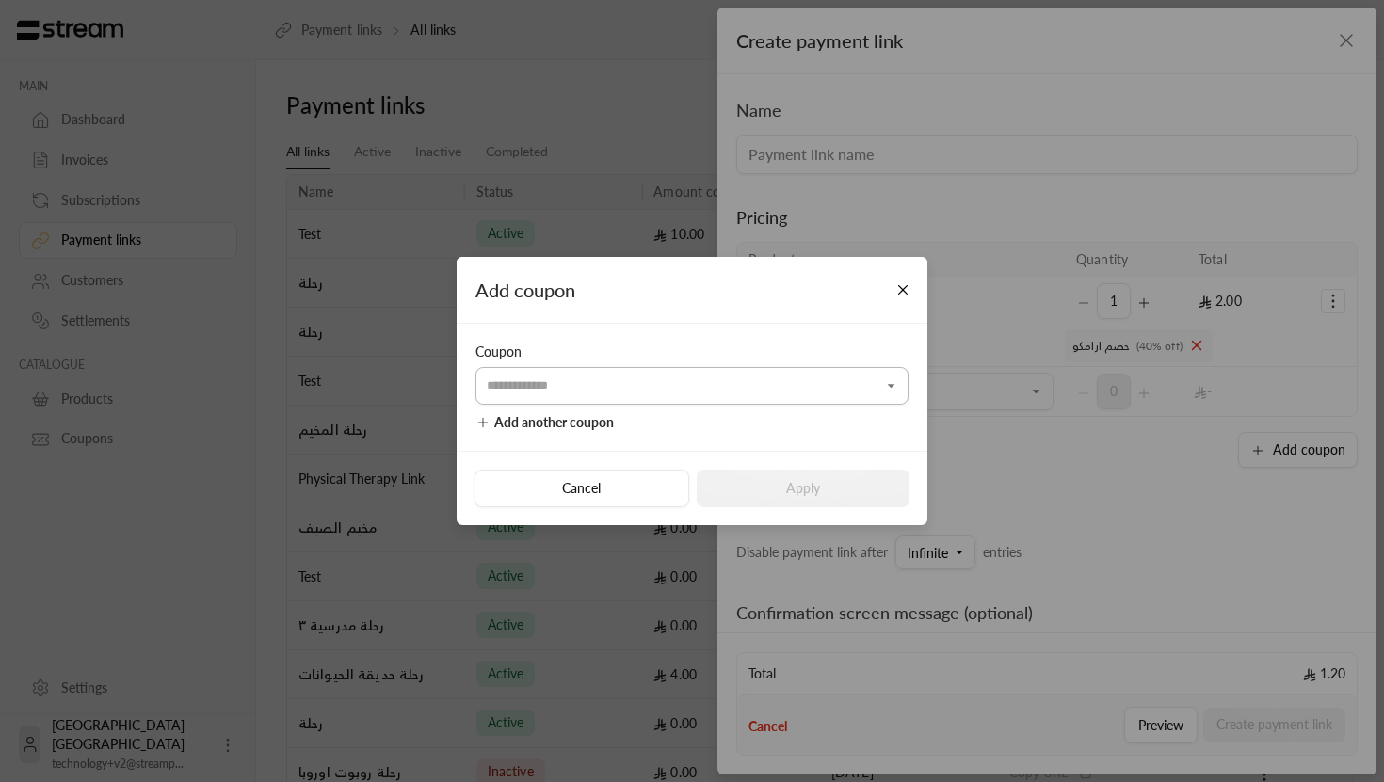
click at [649, 389] on input "Select product/s" at bounding box center [691, 385] width 433 height 33
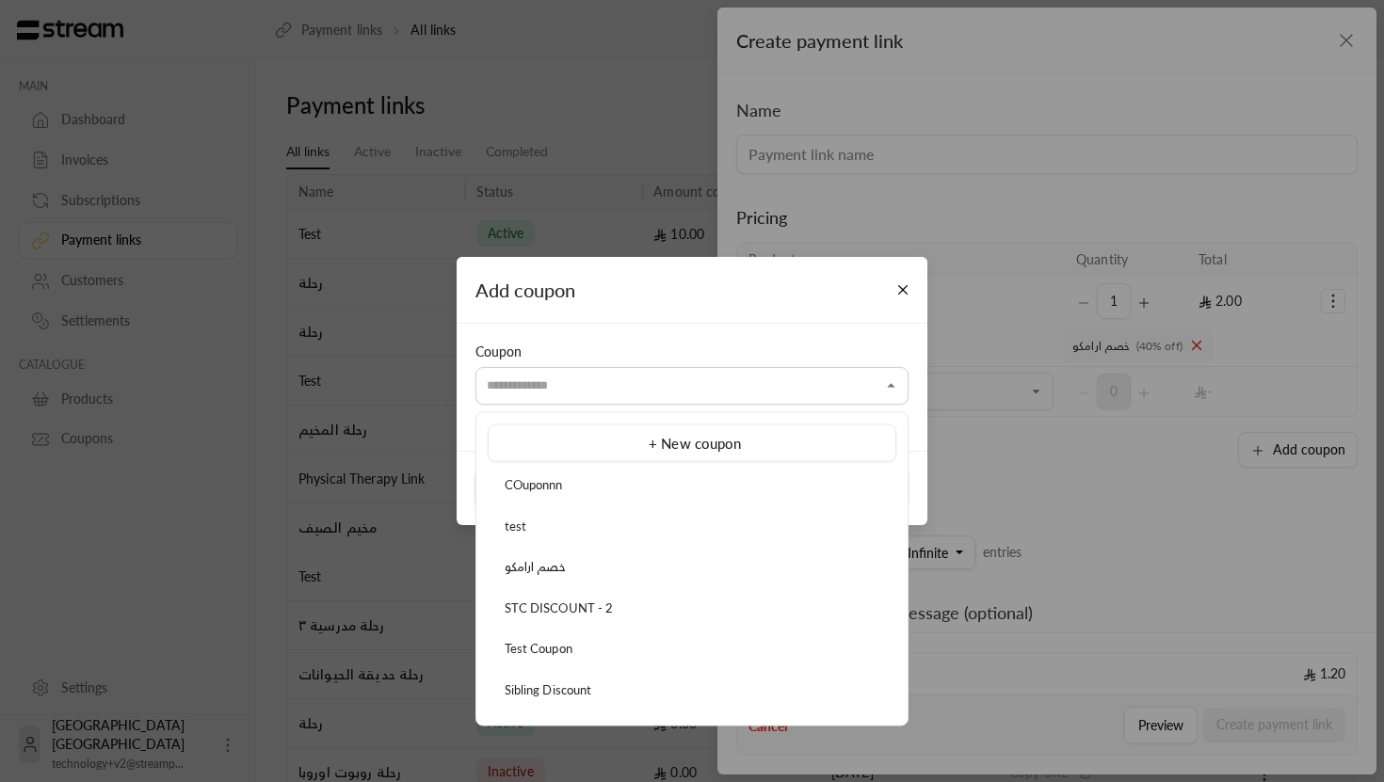
scroll to position [18, 0]
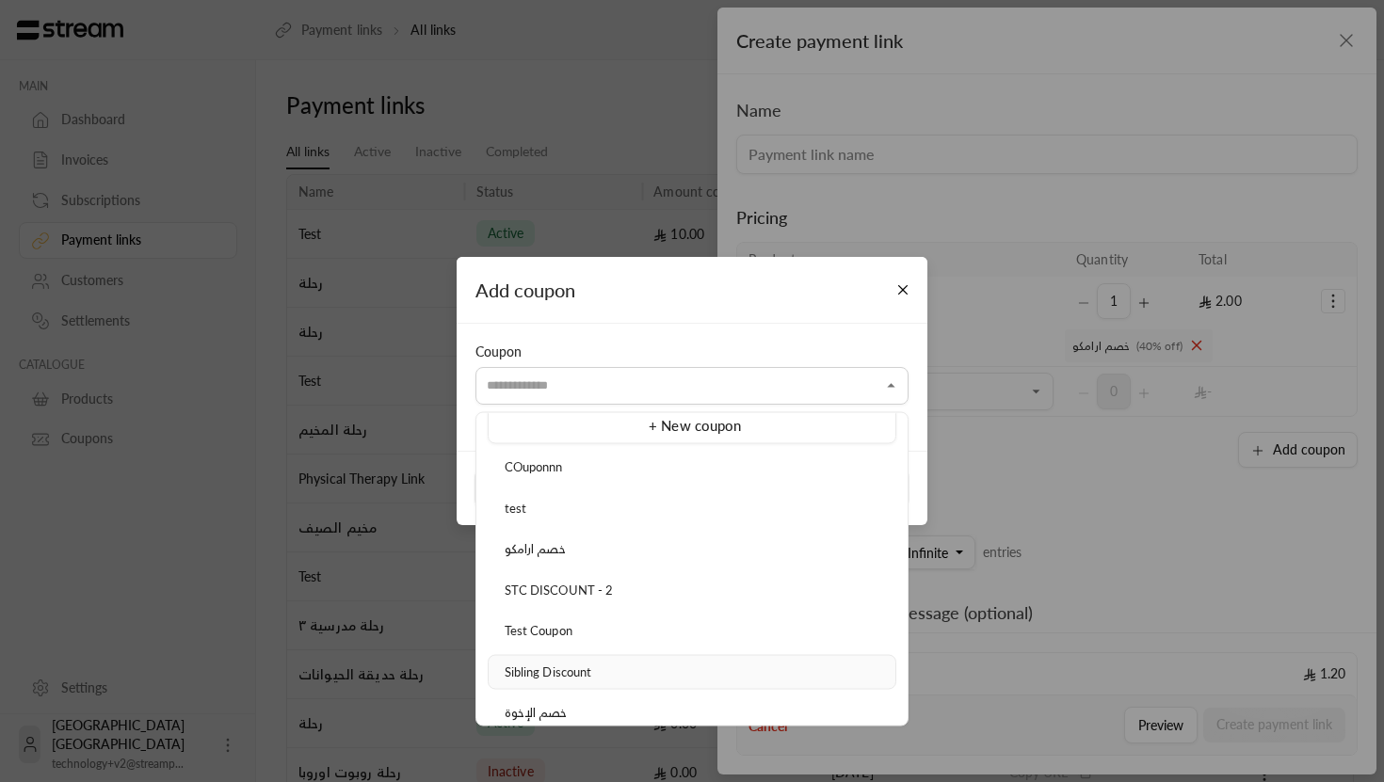
click at [578, 654] on li "Sibling Discount" at bounding box center [692, 672] width 408 height 36
type input "**********"
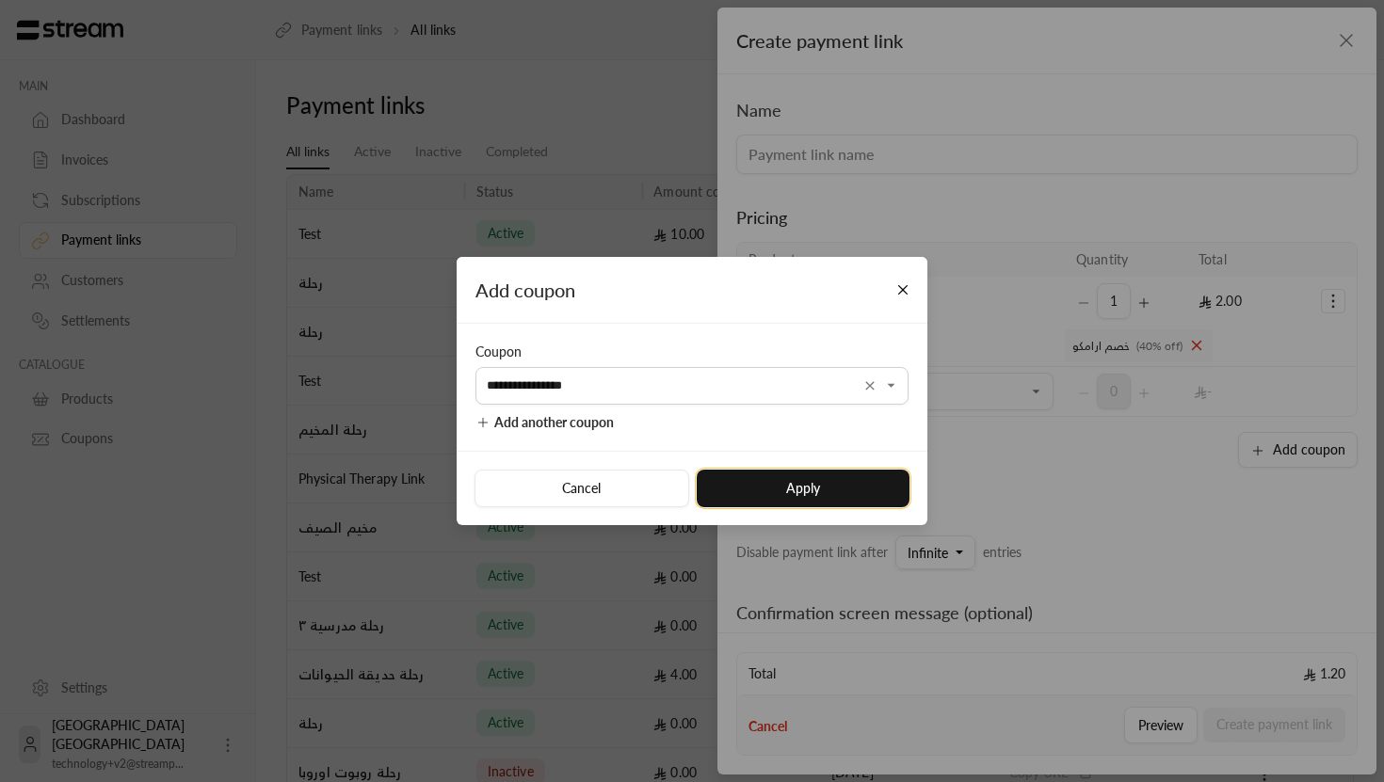
click at [876, 502] on button "Apply" at bounding box center [802, 489] width 213 height 38
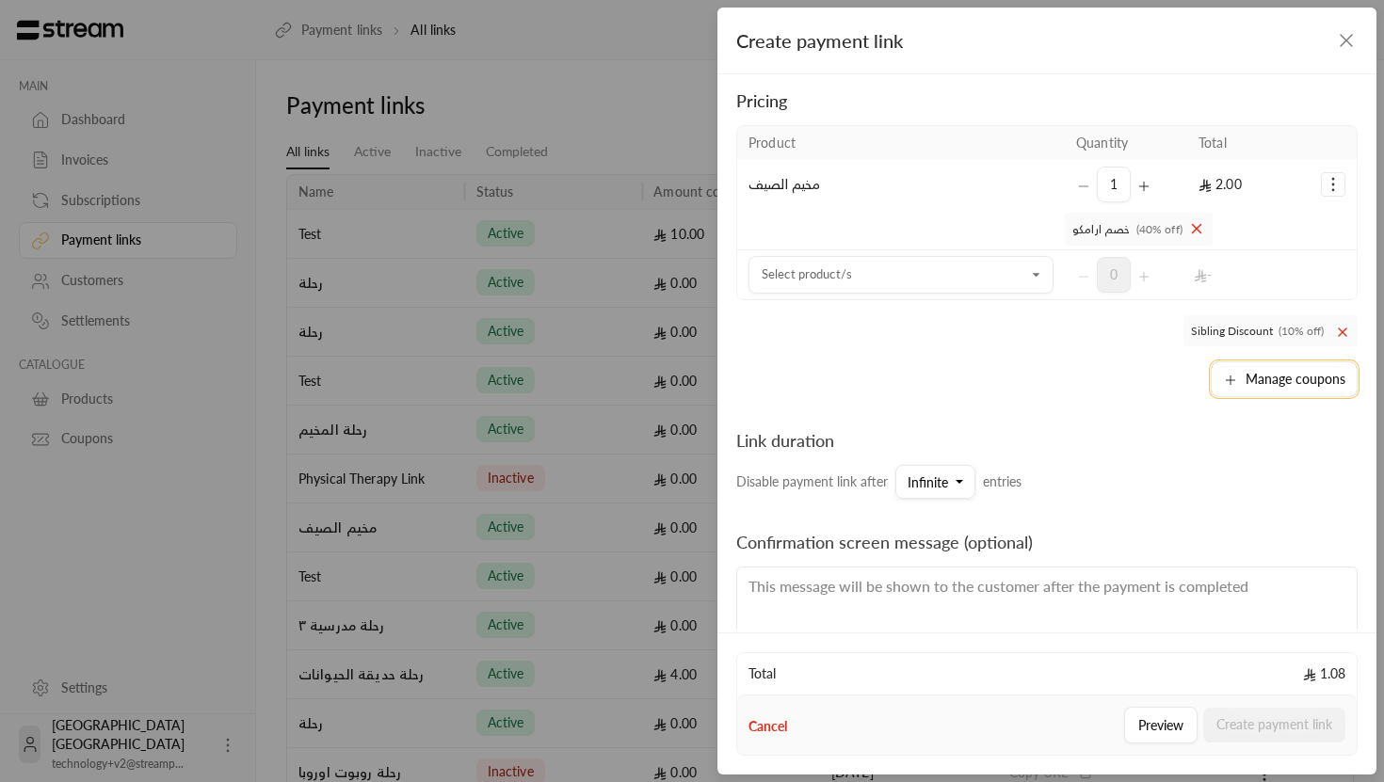
scroll to position [144, 0]
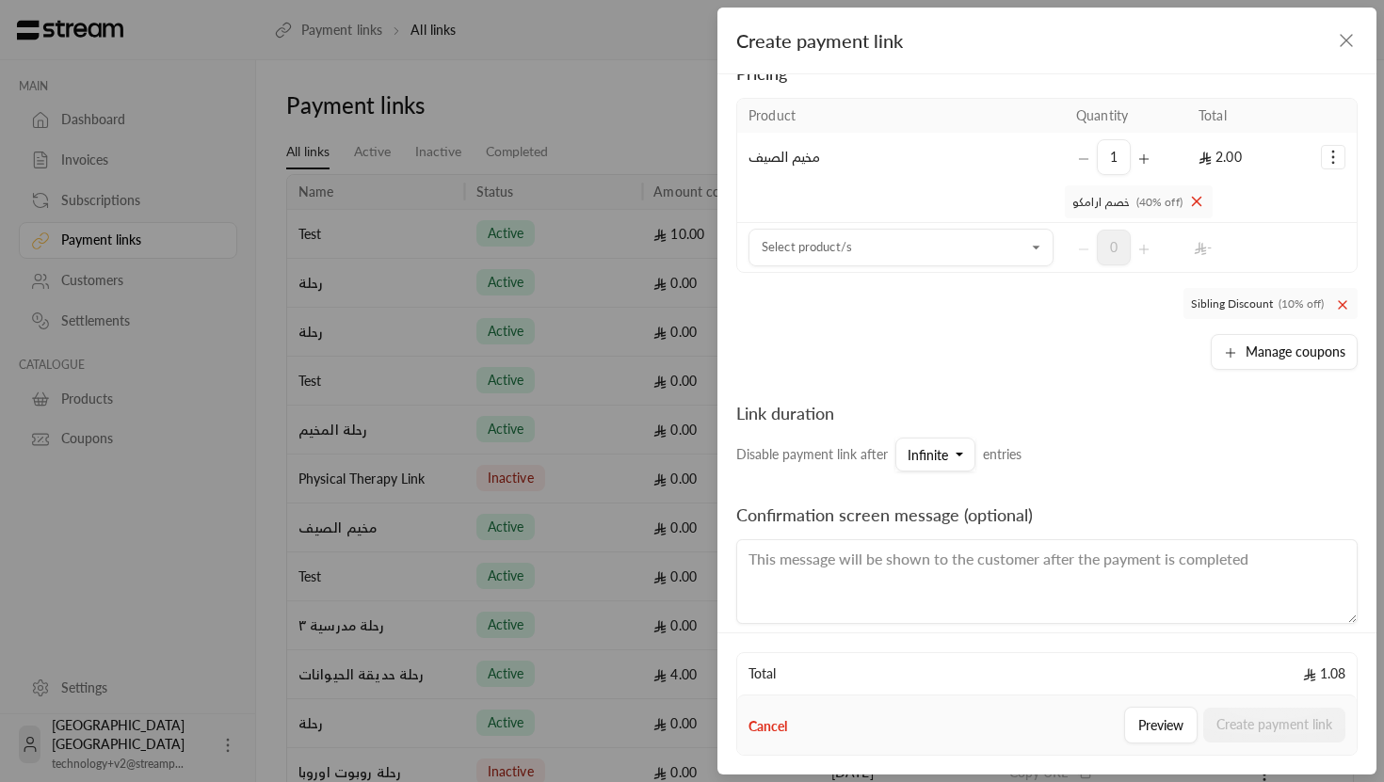
click at [1096, 684] on div "Total 1.08" at bounding box center [1046, 673] width 619 height 41
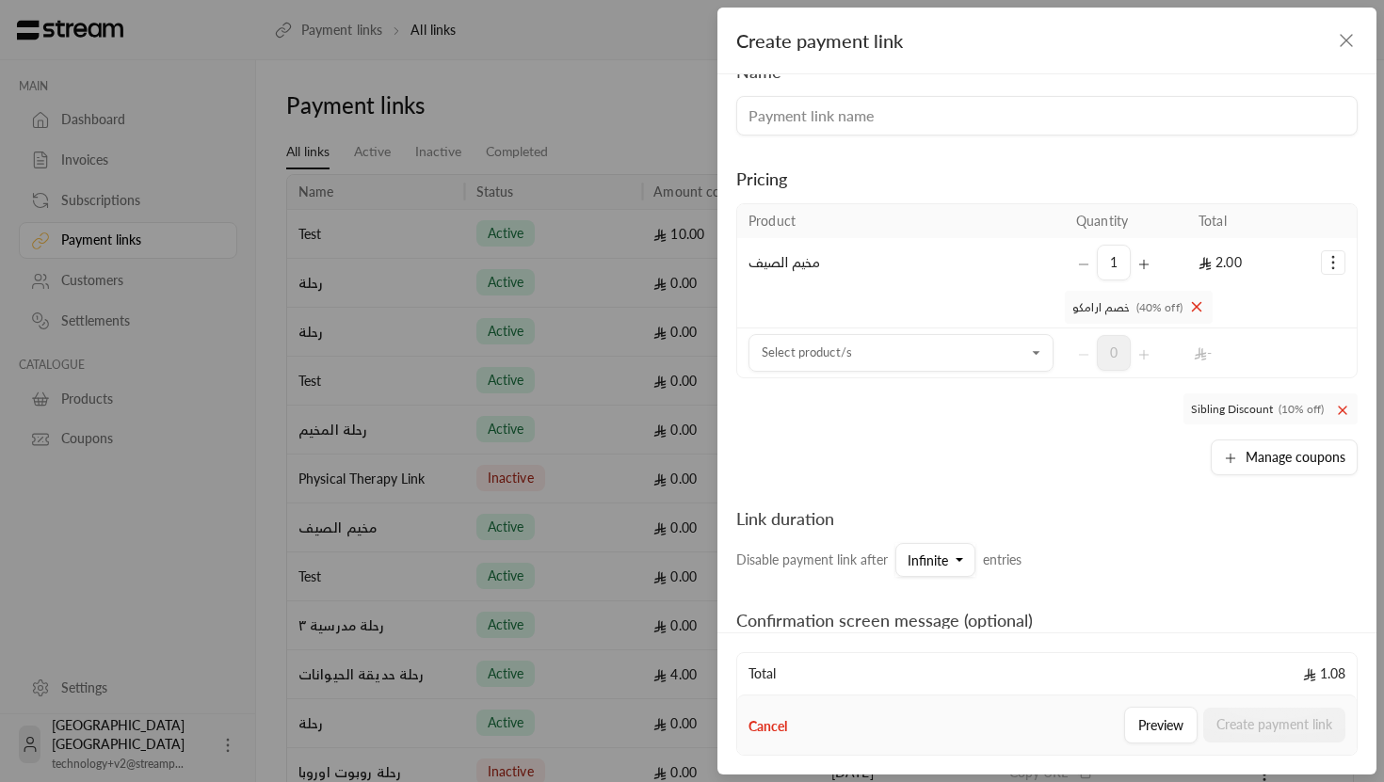
scroll to position [0, 0]
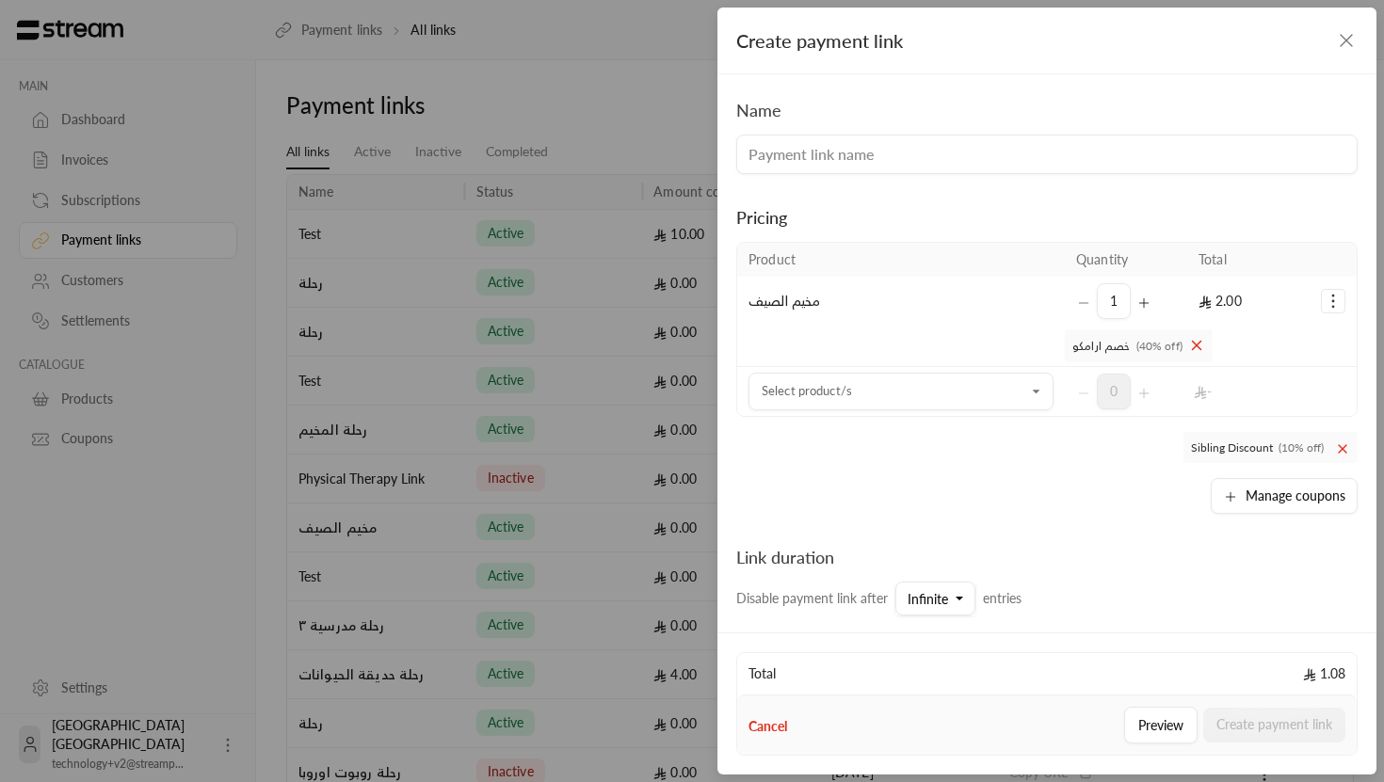
click at [960, 146] on input at bounding box center [1046, 155] width 621 height 40
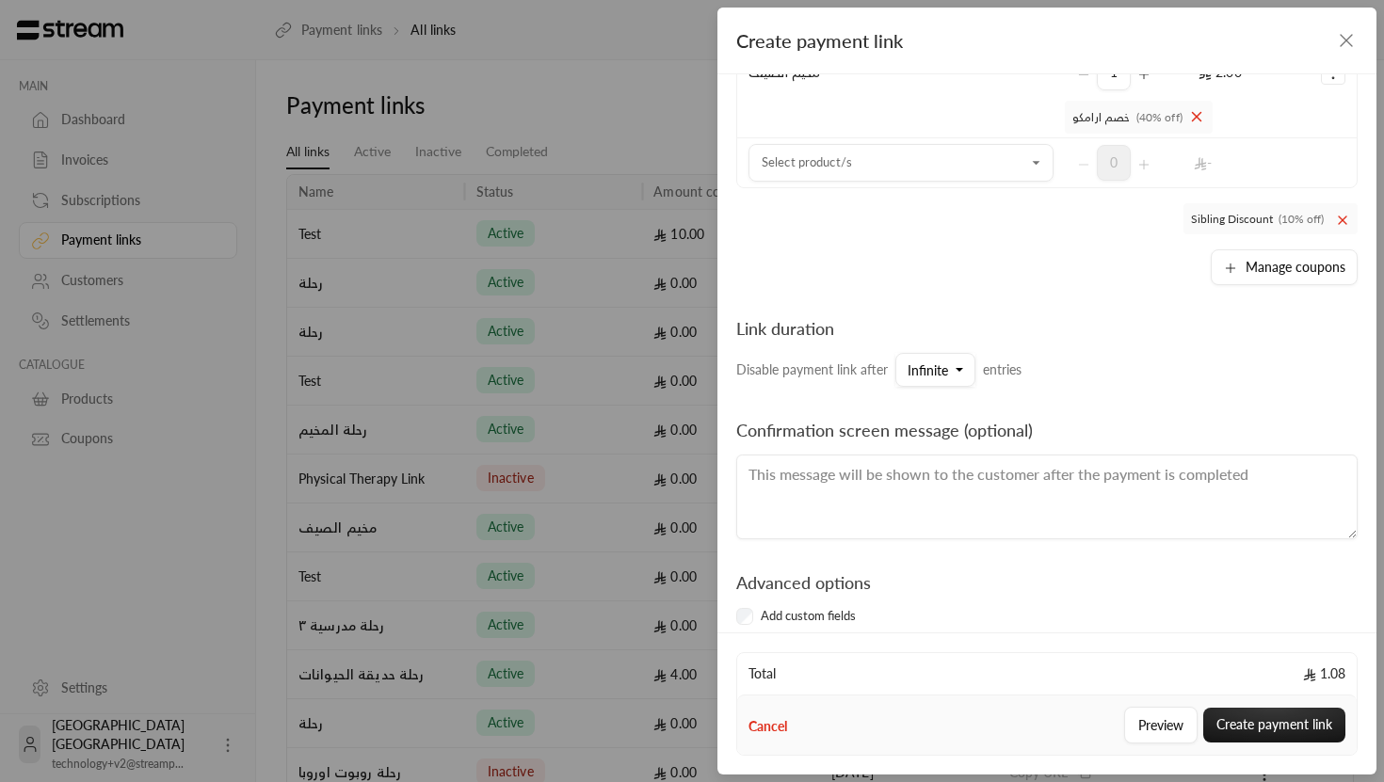
scroll to position [255, 0]
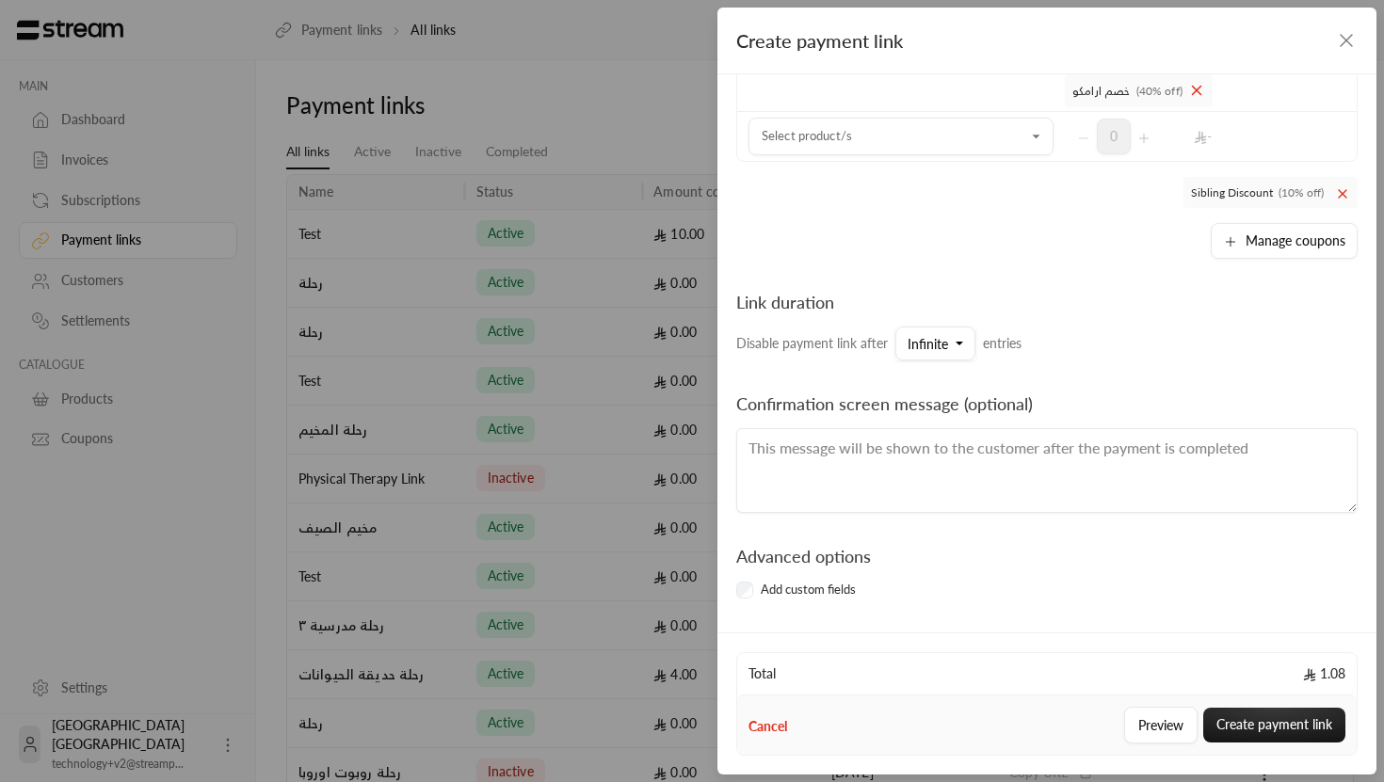
type input "AMS"
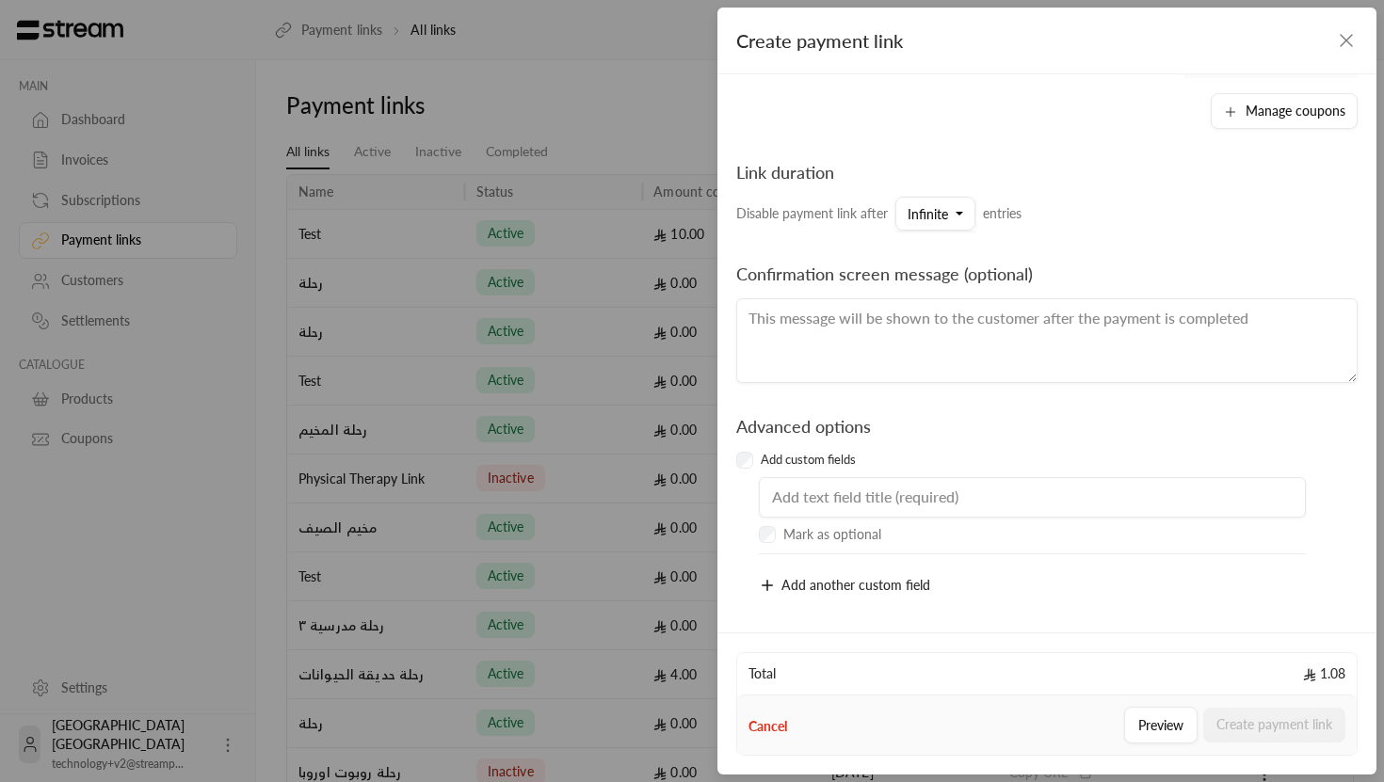
click at [834, 502] on input "text" at bounding box center [1032, 497] width 547 height 41
click at [762, 578] on icon "button" at bounding box center [767, 585] width 17 height 17
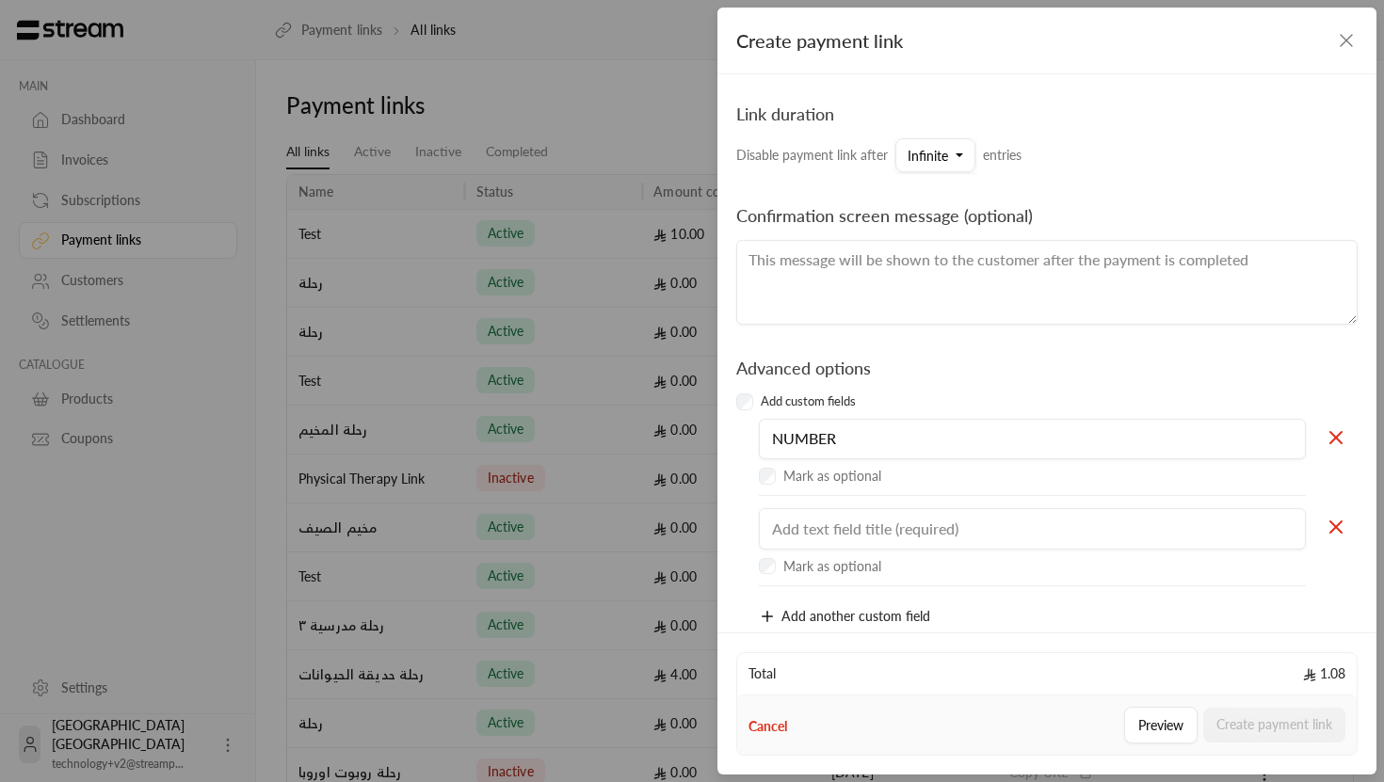
click at [771, 583] on div at bounding box center [1032, 587] width 566 height 23
click at [862, 438] on input "NUMBER" at bounding box center [1032, 439] width 547 height 41
click at [856, 435] on input "NUMBER" at bounding box center [1032, 439] width 547 height 41
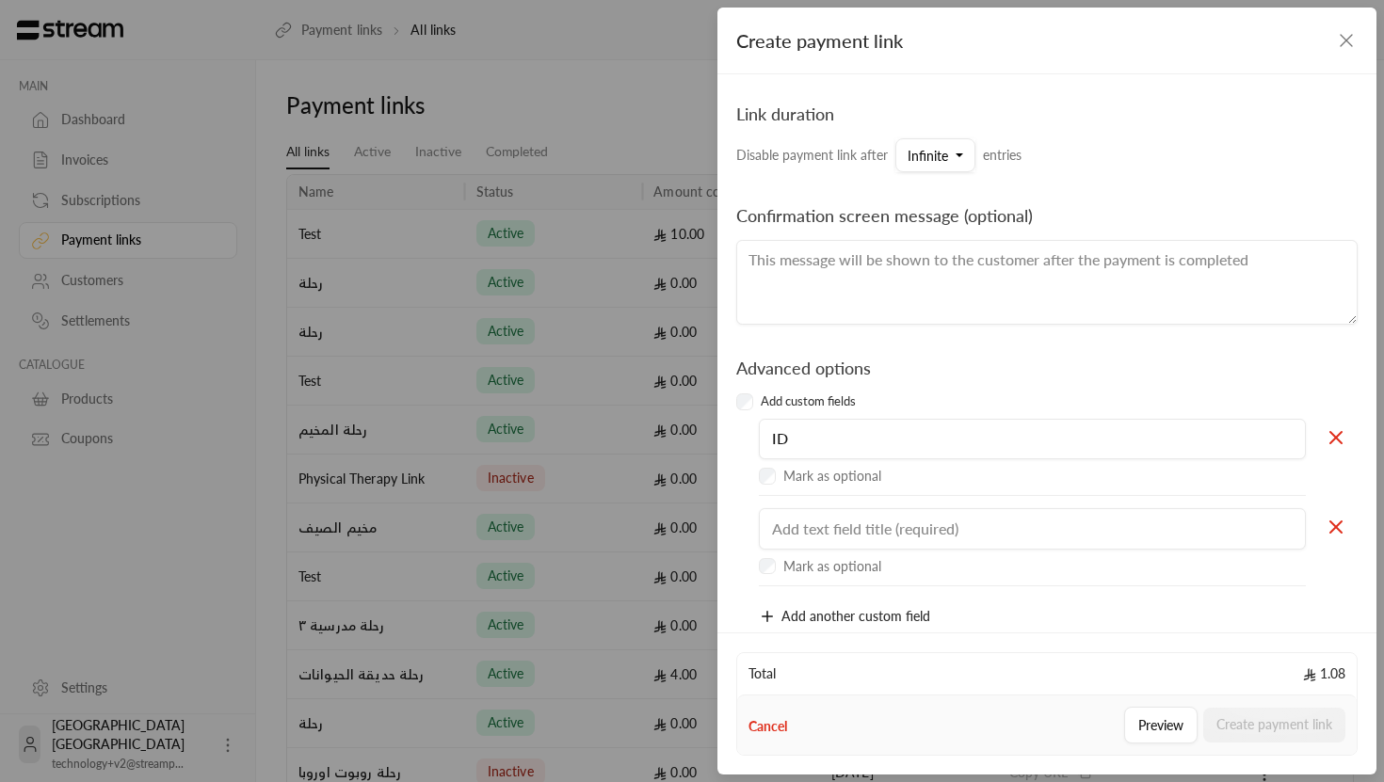
type input "ID"
click at [828, 528] on input "text" at bounding box center [1032, 528] width 547 height 41
type input "AGE"
click at [1283, 715] on button "Create payment link" at bounding box center [1274, 725] width 142 height 35
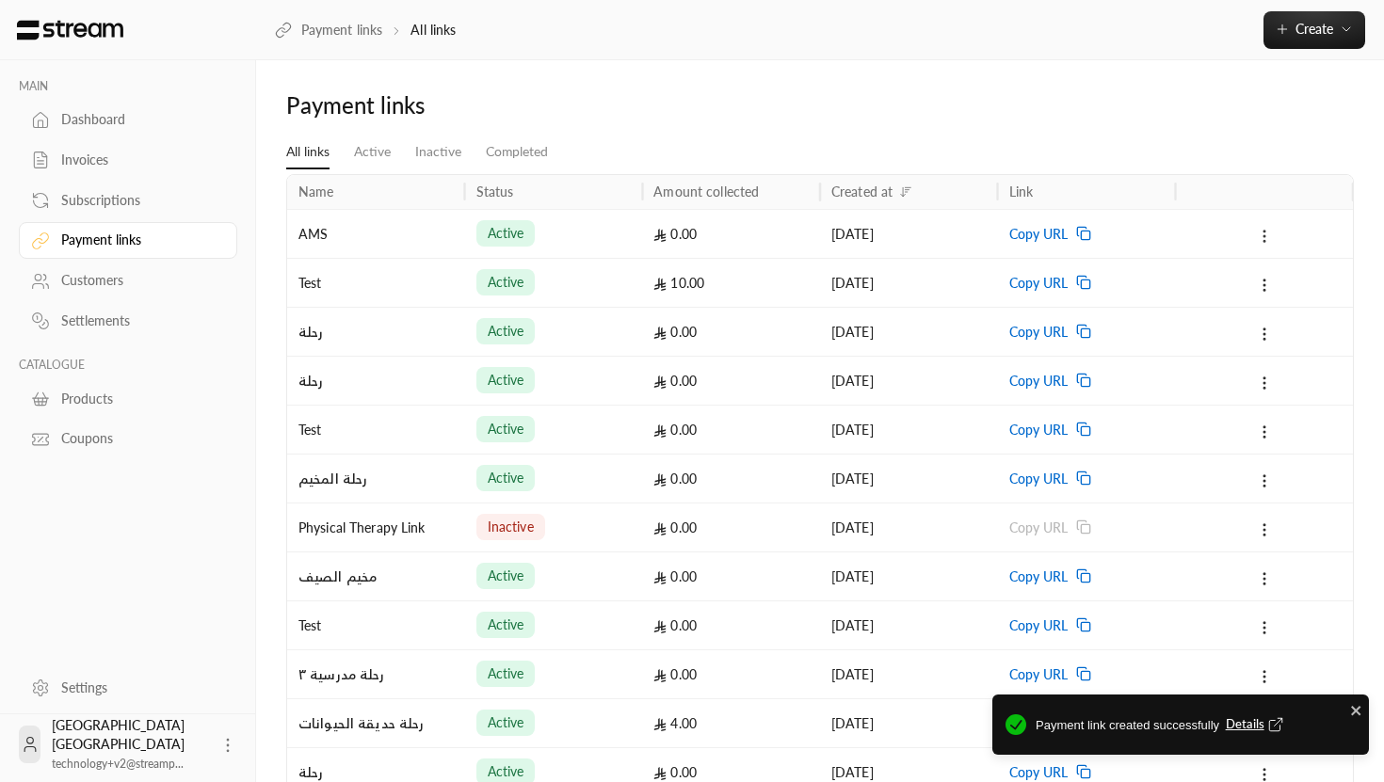
click at [1260, 239] on icon at bounding box center [1264, 236] width 17 height 17
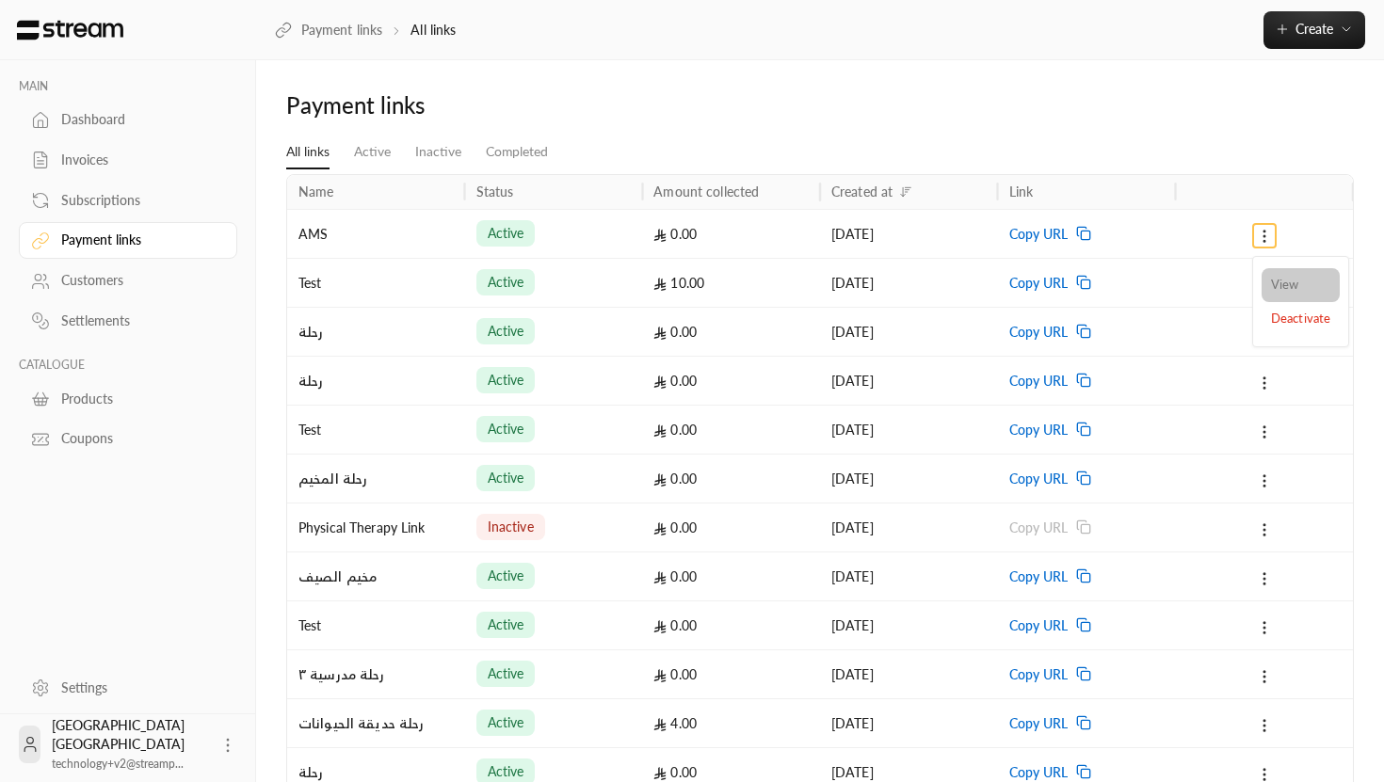
click at [1281, 278] on link "View" at bounding box center [1300, 285] width 78 height 34
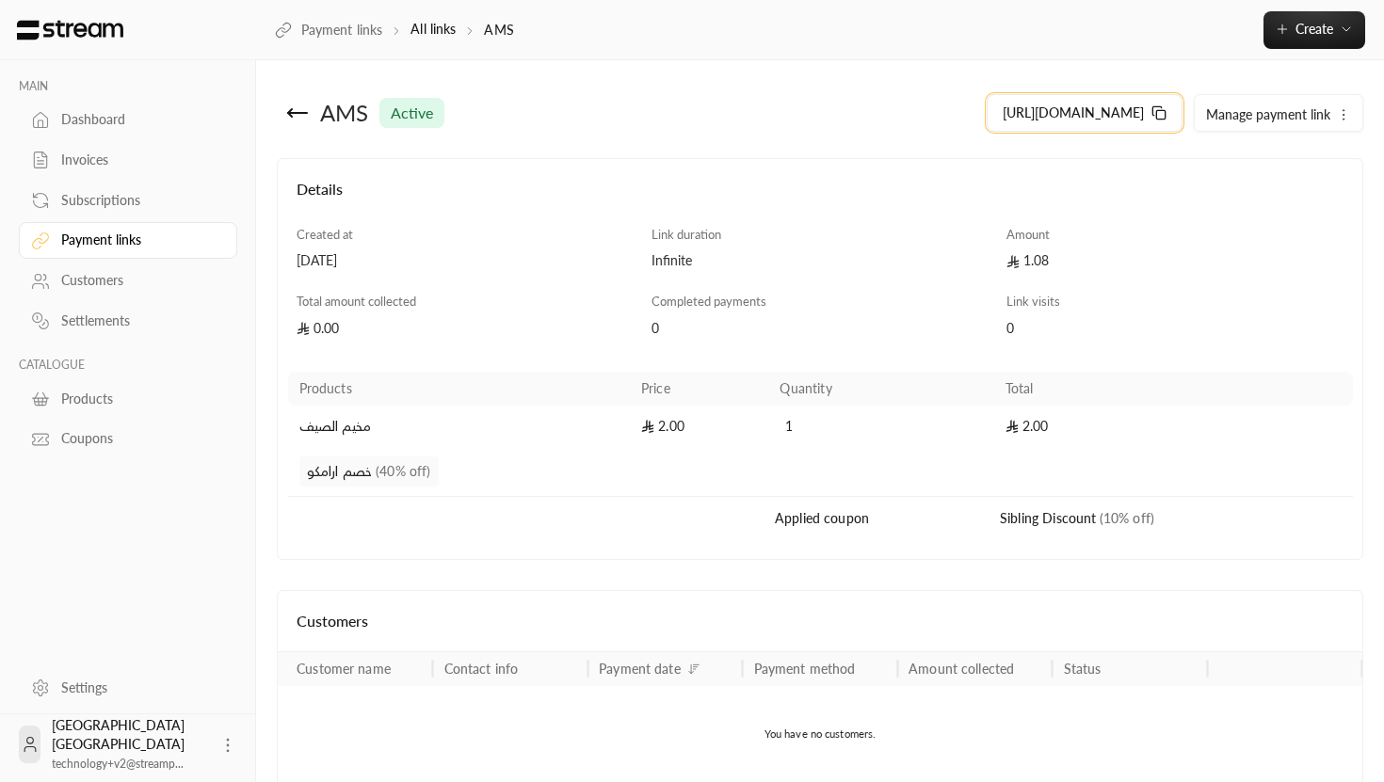
click at [1068, 114] on span "[URL][DOMAIN_NAME]" at bounding box center [1072, 113] width 141 height 19
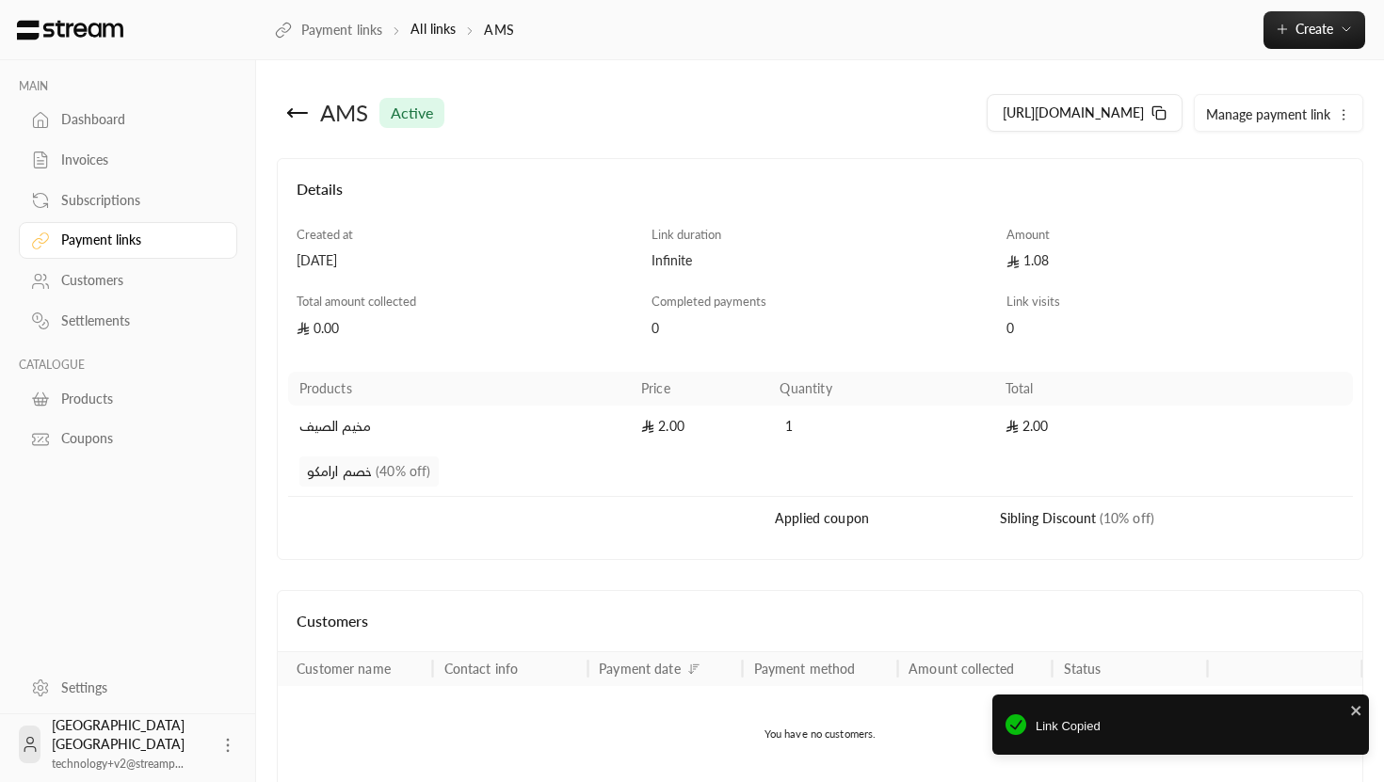
click at [1288, 106] on span "Manage payment link" at bounding box center [1268, 114] width 124 height 16
